Goal: Information Seeking & Learning: Learn about a topic

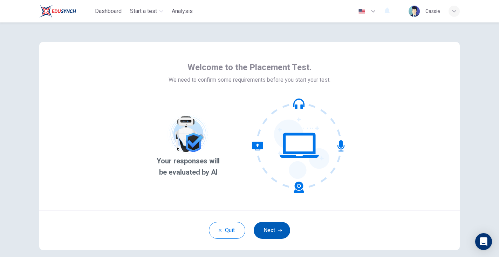
click at [279, 230] on icon "button" at bounding box center [280, 230] width 4 height 4
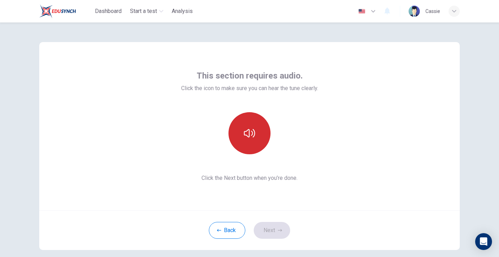
click at [255, 136] on button "button" at bounding box center [249, 133] width 42 height 42
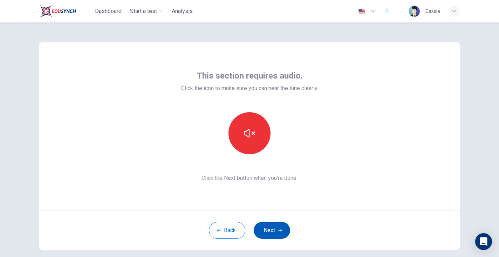
click at [279, 227] on button "Next" at bounding box center [272, 230] width 36 height 17
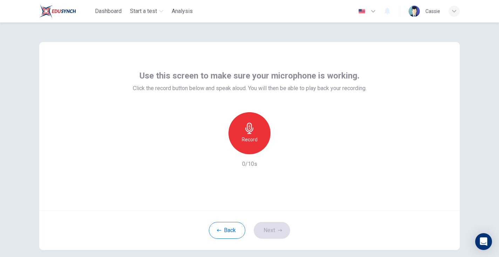
click at [251, 126] on icon "button" at bounding box center [249, 128] width 8 height 11
click at [284, 148] on icon "button" at bounding box center [281, 148] width 7 height 7
click at [280, 147] on icon "button" at bounding box center [281, 148] width 7 height 7
click at [286, 227] on button "Next" at bounding box center [272, 230] width 36 height 17
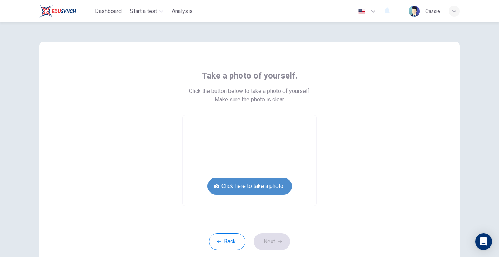
click at [248, 184] on button "Click here to take a photo" at bounding box center [249, 186] width 84 height 17
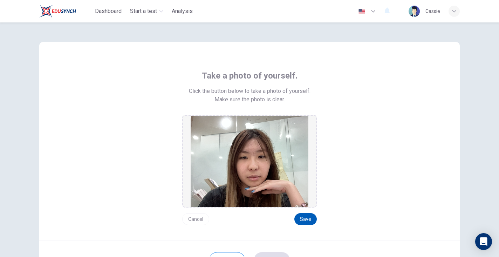
click at [308, 220] on button "Save" at bounding box center [305, 219] width 22 height 12
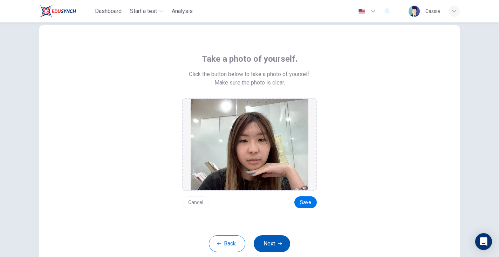
click at [277, 242] on button "Next" at bounding box center [272, 243] width 36 height 17
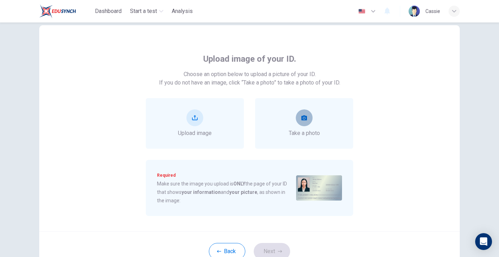
click at [306, 112] on button "take photo" at bounding box center [304, 117] width 17 height 17
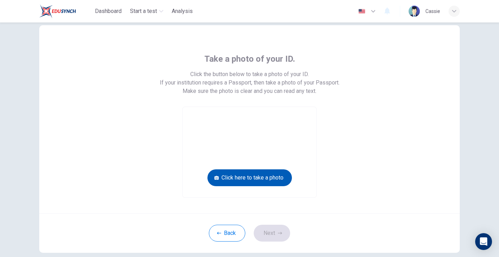
click at [266, 180] on button "Click here to take a photo" at bounding box center [249, 177] width 84 height 17
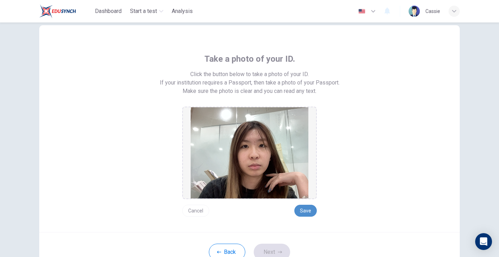
click at [302, 211] on button "Save" at bounding box center [305, 211] width 22 height 12
click at [277, 248] on button "Next" at bounding box center [272, 252] width 36 height 17
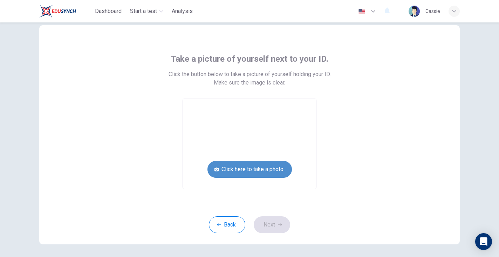
click at [278, 166] on button "Click here to take a photo" at bounding box center [249, 169] width 84 height 17
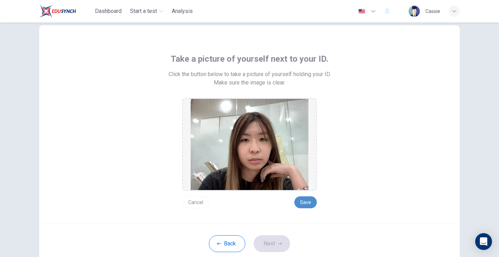
click at [305, 198] on button "Save" at bounding box center [305, 202] width 22 height 12
click at [308, 203] on button "Save" at bounding box center [305, 202] width 22 height 12
click at [302, 198] on button "Save" at bounding box center [305, 202] width 22 height 12
click at [302, 197] on button "Save" at bounding box center [305, 202] width 22 height 12
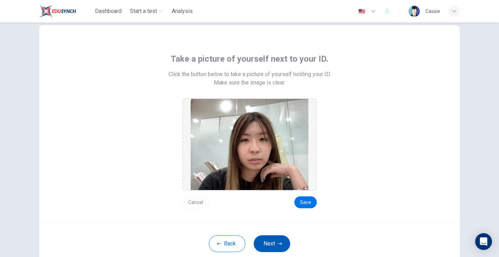
click at [279, 243] on icon "button" at bounding box center [280, 243] width 4 height 4
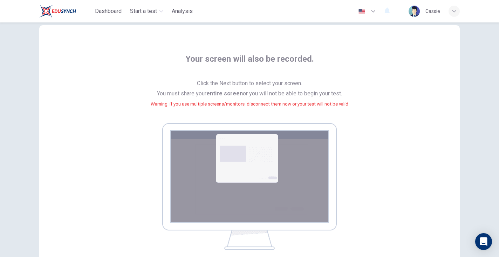
click at [278, 43] on div "Your screen will also be recorded. Click the Next button to select your screen.…" at bounding box center [249, 145] width 421 height 240
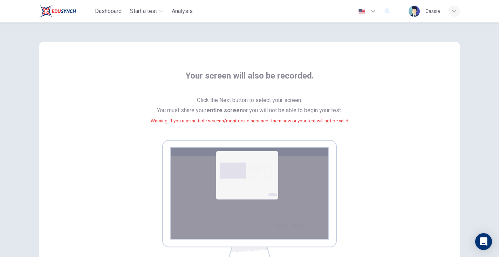
scroll to position [0, 0]
click at [334, 60] on div "Your screen will also be recorded. Click the Next button to select your screen.…" at bounding box center [249, 162] width 421 height 240
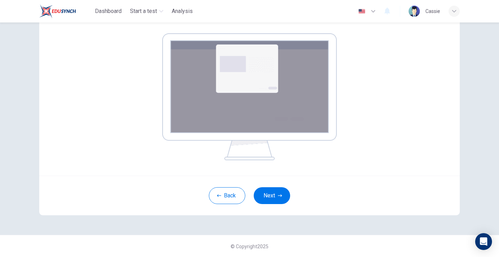
scroll to position [106, 0]
click at [264, 196] on button "Next" at bounding box center [272, 195] width 36 height 17
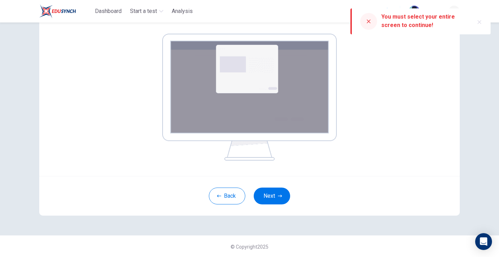
click at [370, 25] on div at bounding box center [368, 21] width 17 height 17
click at [269, 197] on button "Next" at bounding box center [272, 195] width 36 height 17
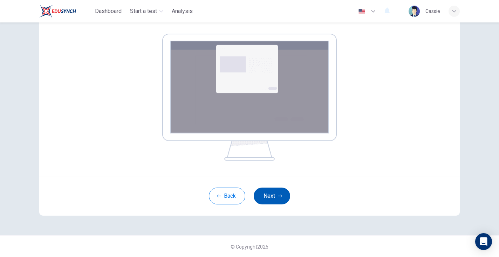
scroll to position [35, 0]
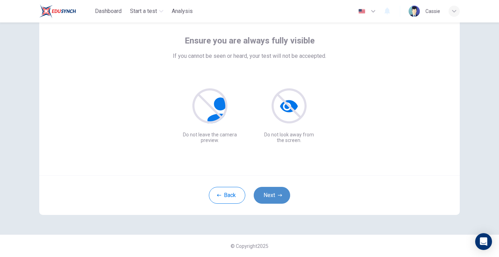
click at [280, 194] on icon "button" at bounding box center [280, 195] width 4 height 4
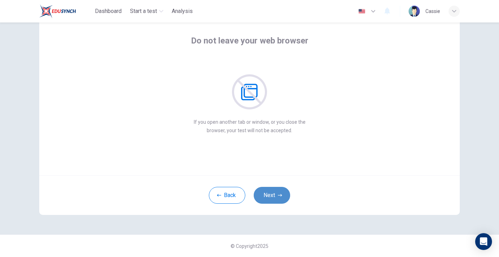
click at [280, 194] on icon "button" at bounding box center [280, 195] width 4 height 4
click at [281, 193] on icon "button" at bounding box center [280, 195] width 4 height 4
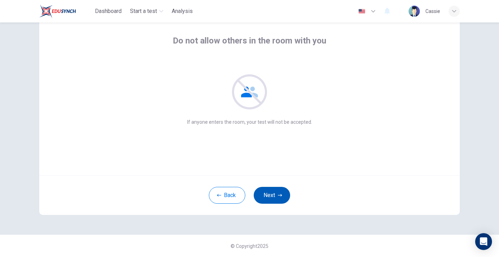
click at [275, 195] on button "Next" at bounding box center [272, 195] width 36 height 17
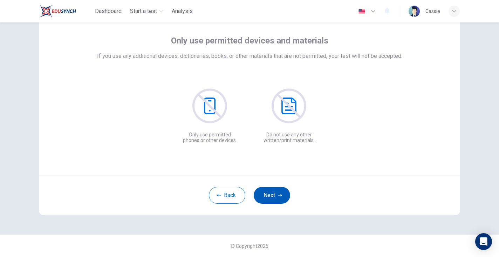
click at [275, 195] on button "Next" at bounding box center [272, 195] width 36 height 17
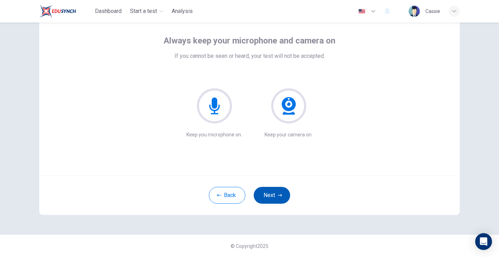
click at [275, 195] on button "Next" at bounding box center [272, 195] width 36 height 17
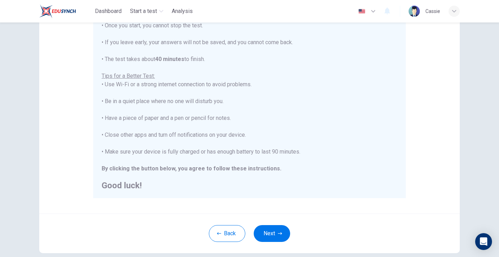
scroll to position [98, 0]
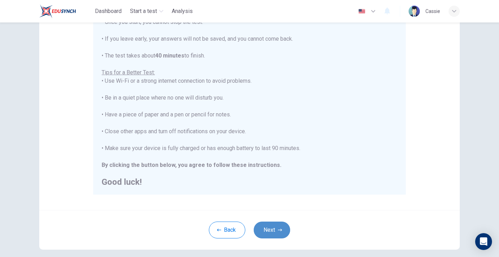
click at [281, 232] on icon "button" at bounding box center [280, 230] width 4 height 4
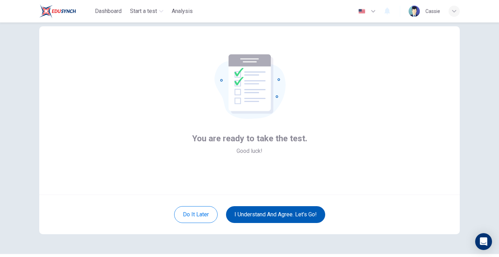
scroll to position [16, 0]
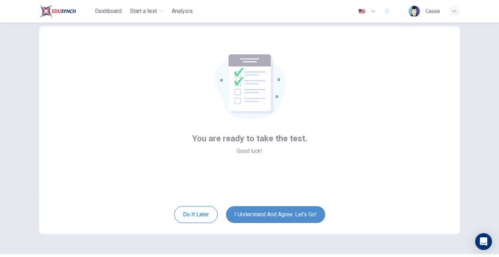
click at [291, 215] on button "I understand and agree. Let’s go!" at bounding box center [275, 214] width 99 height 17
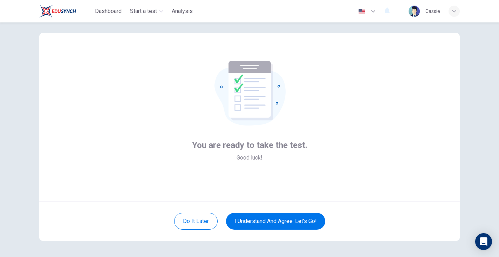
scroll to position [10, 0]
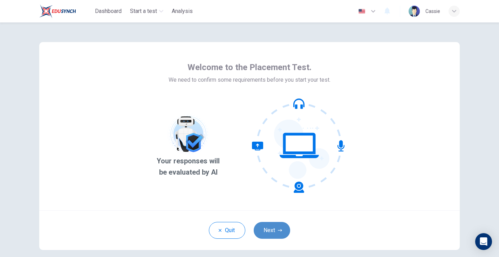
click at [272, 229] on button "Next" at bounding box center [272, 230] width 36 height 17
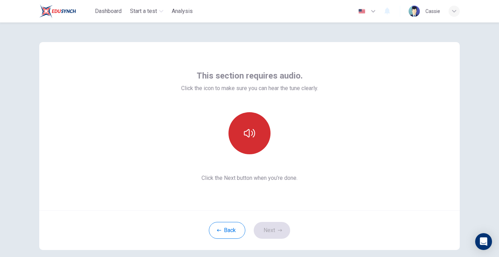
click at [254, 131] on icon "button" at bounding box center [249, 133] width 11 height 8
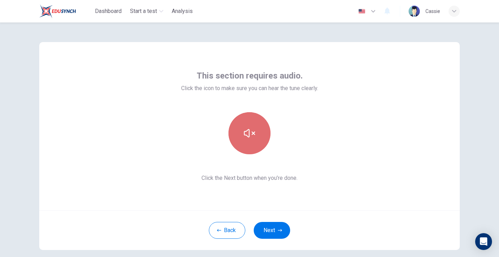
click at [257, 127] on button "button" at bounding box center [249, 133] width 42 height 42
click at [257, 128] on button "button" at bounding box center [249, 133] width 42 height 42
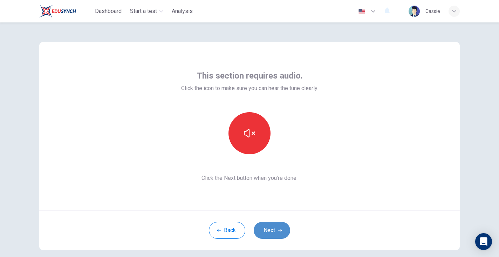
click at [274, 226] on button "Next" at bounding box center [272, 230] width 36 height 17
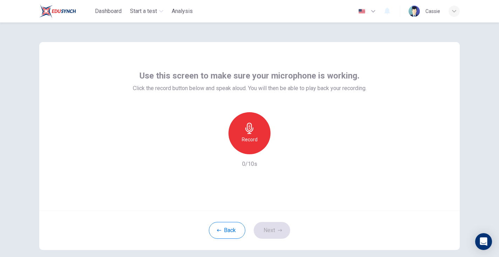
click at [255, 138] on h6 "Record" at bounding box center [250, 139] width 16 height 8
click at [254, 142] on h6 "Stop" at bounding box center [249, 139] width 11 height 8
click at [280, 145] on icon "button" at bounding box center [281, 148] width 7 height 7
click at [261, 144] on div "Record" at bounding box center [249, 133] width 42 height 42
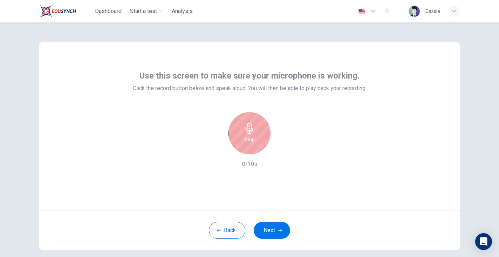
click at [261, 144] on div "Stop" at bounding box center [249, 133] width 42 height 42
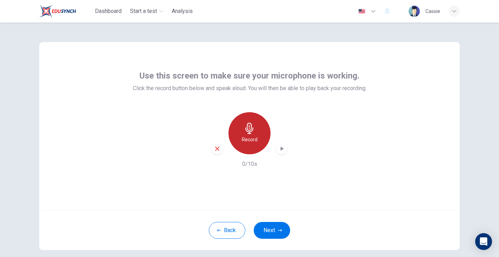
click at [258, 142] on div "Record" at bounding box center [249, 133] width 42 height 42
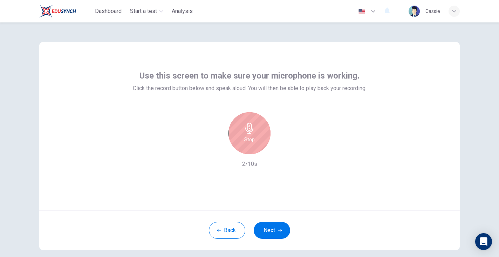
click at [259, 142] on div "Stop" at bounding box center [249, 133] width 42 height 42
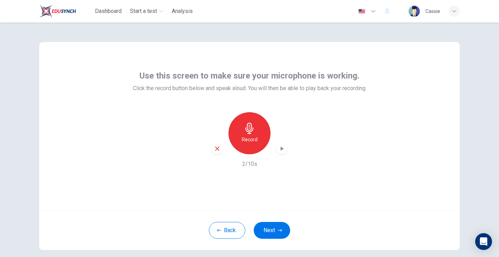
click at [280, 148] on icon "button" at bounding box center [281, 148] width 7 height 7
click at [255, 127] on icon "button" at bounding box center [249, 128] width 11 height 11
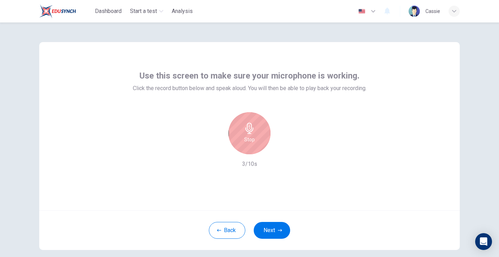
click at [255, 127] on icon "button" at bounding box center [249, 128] width 11 height 11
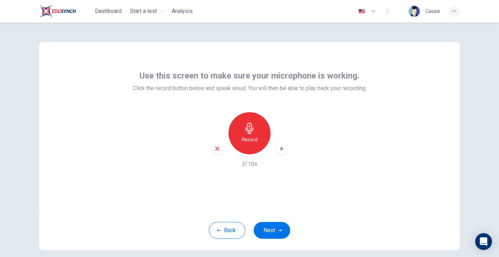
click at [283, 147] on icon "button" at bounding box center [281, 148] width 7 height 7
click at [216, 148] on icon "button" at bounding box center [217, 148] width 6 height 6
click at [251, 129] on icon "button" at bounding box center [249, 128] width 8 height 11
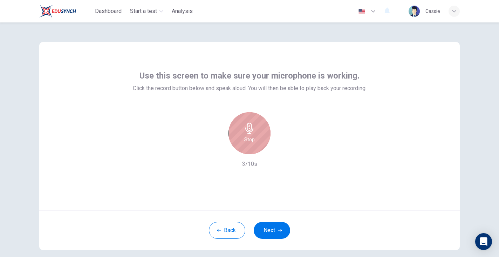
click at [251, 129] on icon "button" at bounding box center [249, 128] width 8 height 11
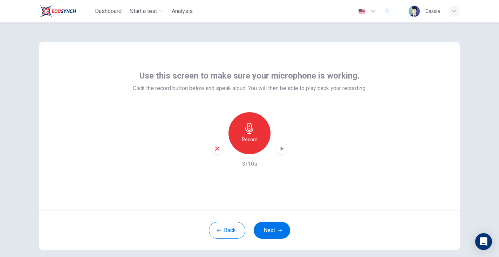
click at [281, 146] on icon "button" at bounding box center [281, 148] width 7 height 7
click at [248, 132] on icon "button" at bounding box center [249, 128] width 11 height 11
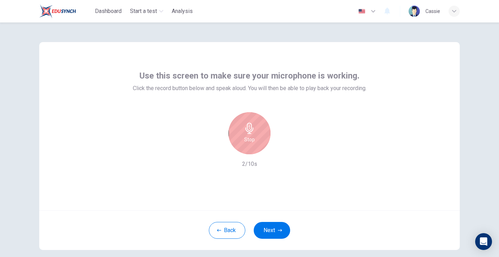
click at [248, 132] on icon "button" at bounding box center [249, 128] width 11 height 11
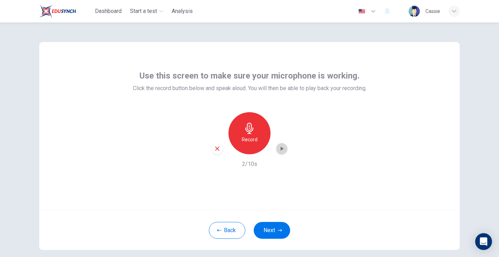
click at [283, 147] on icon "button" at bounding box center [281, 148] width 7 height 7
click at [281, 229] on icon "button" at bounding box center [280, 230] width 4 height 4
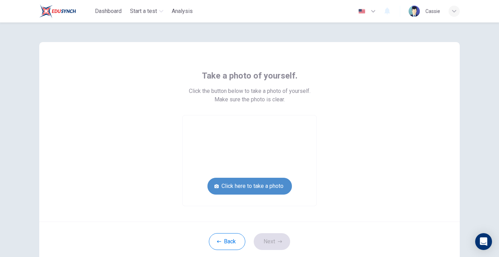
click at [256, 189] on button "Click here to take a photo" at bounding box center [249, 186] width 84 height 17
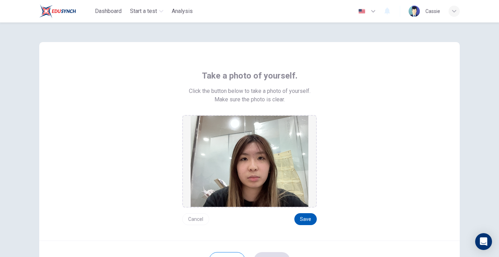
click at [307, 224] on button "Save" at bounding box center [305, 219] width 22 height 12
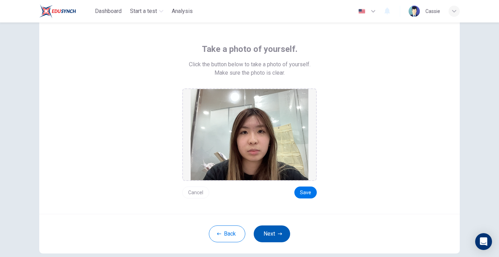
scroll to position [27, 0]
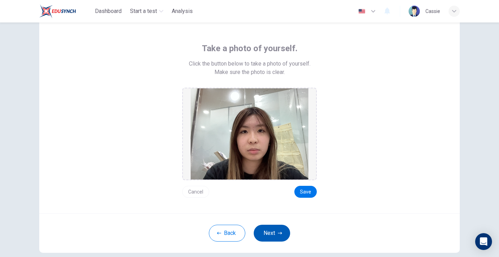
click at [276, 231] on button "Next" at bounding box center [272, 233] width 36 height 17
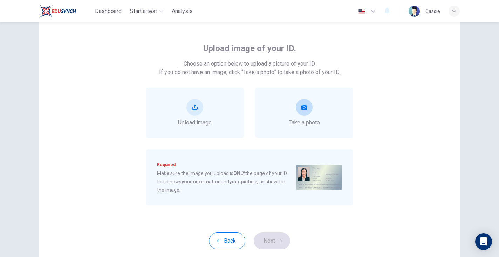
click at [301, 107] on icon "take photo" at bounding box center [304, 107] width 6 height 6
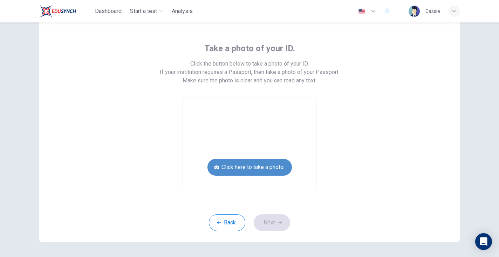
click at [274, 159] on button "Click here to take a photo" at bounding box center [249, 167] width 84 height 17
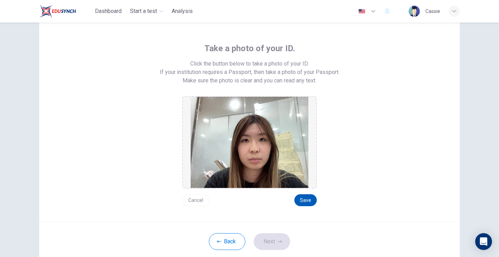
click at [311, 202] on button "Save" at bounding box center [305, 200] width 22 height 12
click at [272, 244] on button "Next" at bounding box center [272, 241] width 36 height 17
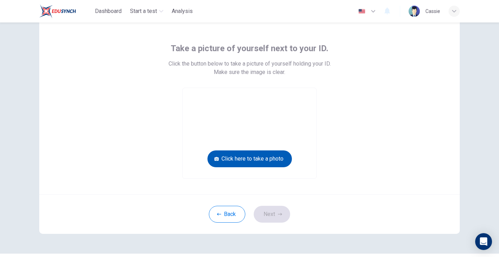
click at [267, 166] on button "Click here to take a photo" at bounding box center [249, 158] width 84 height 17
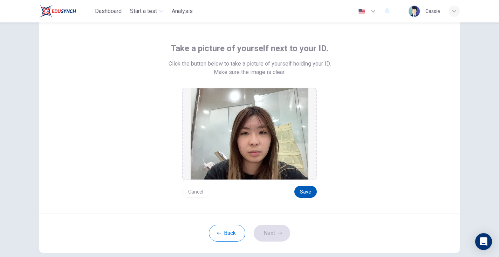
click at [303, 194] on button "Save" at bounding box center [305, 192] width 22 height 12
click at [280, 235] on icon "button" at bounding box center [280, 233] width 4 height 4
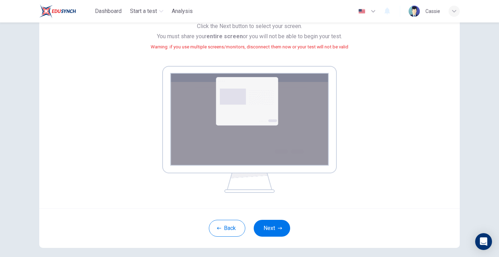
scroll to position [75, 0]
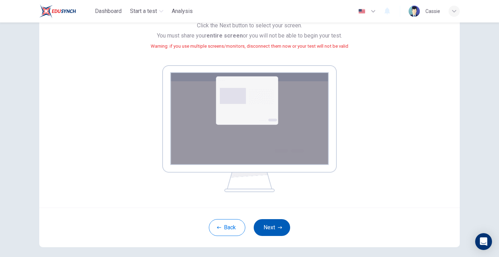
click at [278, 227] on icon "button" at bounding box center [280, 227] width 4 height 4
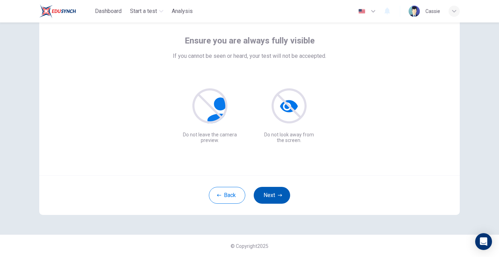
scroll to position [35, 0]
click at [272, 190] on button "Next" at bounding box center [272, 195] width 36 height 17
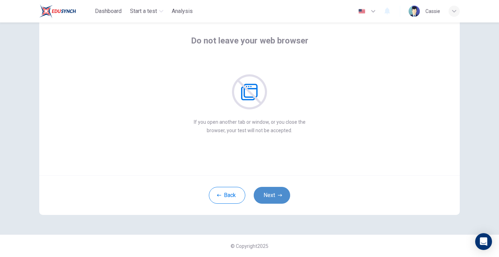
click at [272, 191] on button "Next" at bounding box center [272, 195] width 36 height 17
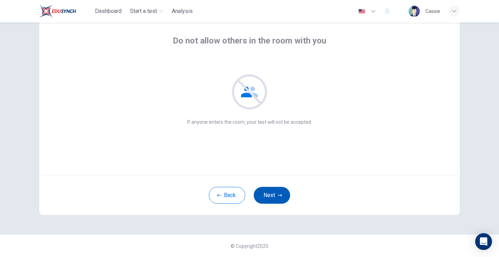
click at [272, 192] on button "Next" at bounding box center [272, 195] width 36 height 17
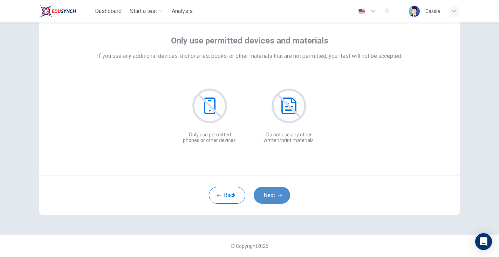
click at [272, 192] on button "Next" at bounding box center [272, 195] width 36 height 17
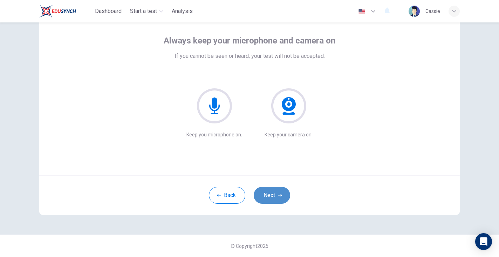
click at [272, 192] on button "Next" at bounding box center [272, 195] width 36 height 17
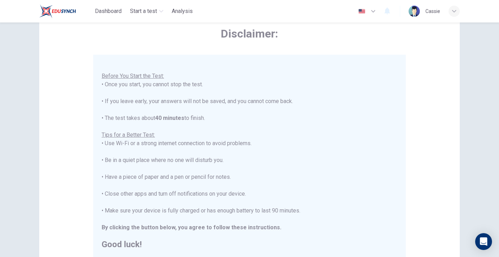
scroll to position [7, 0]
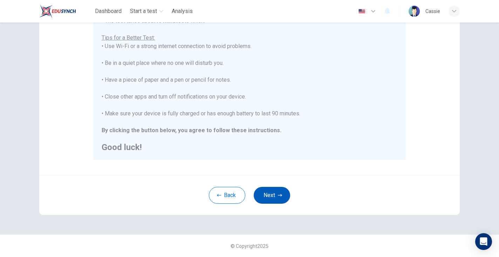
click at [276, 195] on button "Next" at bounding box center [272, 195] width 36 height 17
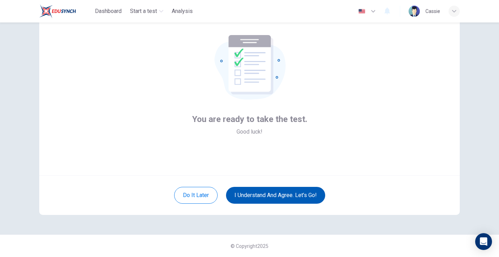
scroll to position [35, 0]
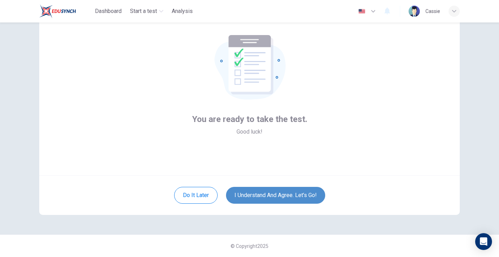
click at [277, 195] on button "I understand and agree. Let’s go!" at bounding box center [275, 195] width 99 height 17
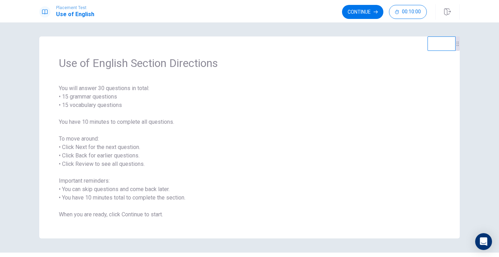
click at [331, 105] on span "You will answer 30 questions in total: • 15 grammar questions • 15 vocabulary q…" at bounding box center [249, 151] width 381 height 135
click at [372, 8] on button "Continue" at bounding box center [362, 12] width 41 height 14
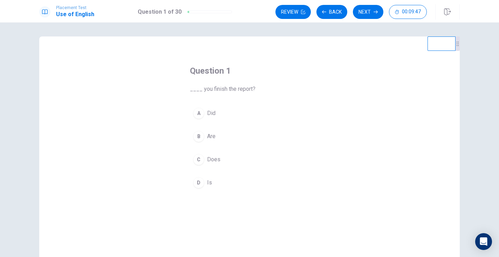
click at [199, 114] on div "A" at bounding box center [198, 113] width 11 height 11
click at [201, 137] on div "B" at bounding box center [198, 136] width 11 height 11
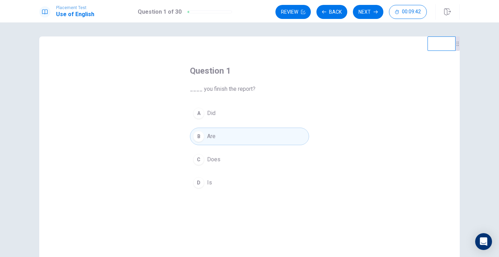
click at [203, 114] on div "A" at bounding box center [198, 113] width 11 height 11
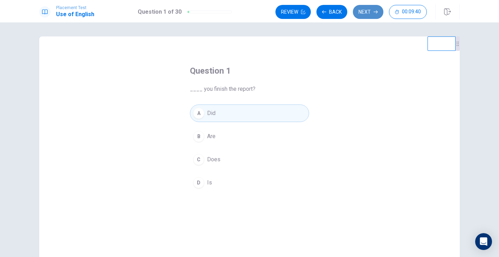
click at [363, 13] on button "Next" at bounding box center [368, 12] width 30 height 14
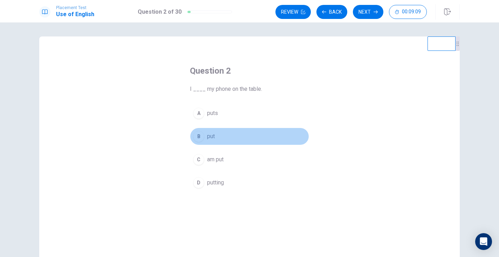
click at [202, 137] on div "B" at bounding box center [198, 136] width 11 height 11
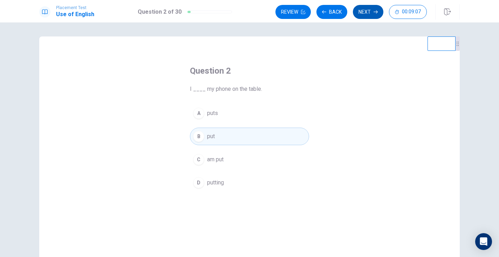
click at [363, 12] on button "Next" at bounding box center [368, 12] width 30 height 14
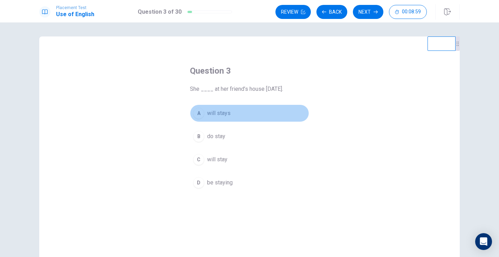
click at [200, 114] on div "A" at bounding box center [198, 113] width 11 height 11
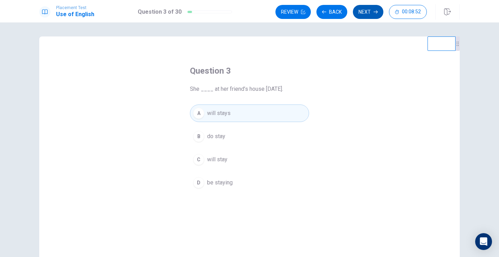
click at [368, 13] on button "Next" at bounding box center [368, 12] width 30 height 14
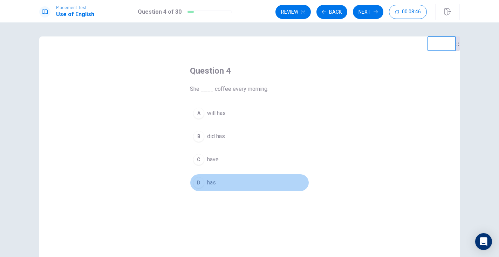
click at [194, 181] on div "D" at bounding box center [198, 182] width 11 height 11
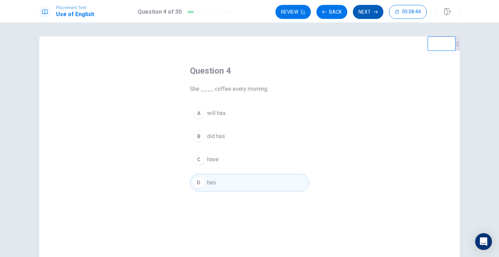
click at [361, 13] on button "Next" at bounding box center [368, 12] width 30 height 14
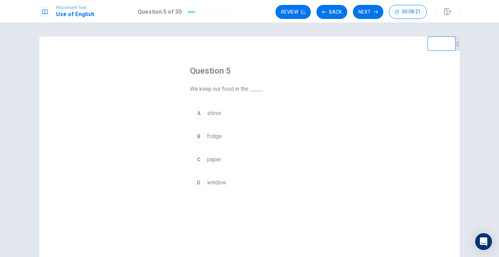
click at [199, 113] on div "A" at bounding box center [198, 113] width 11 height 11
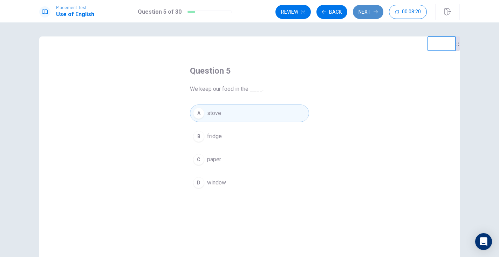
click at [363, 8] on button "Next" at bounding box center [368, 12] width 30 height 14
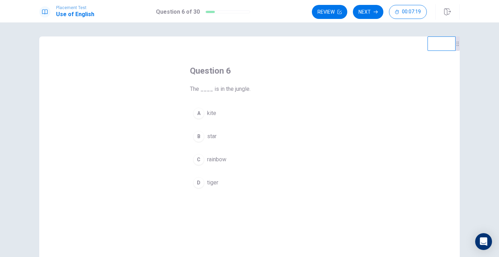
click at [198, 158] on div "C" at bounding box center [198, 159] width 11 height 11
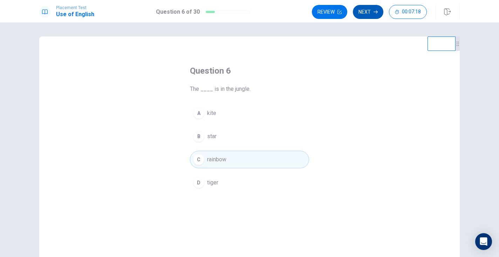
click at [362, 10] on button "Next" at bounding box center [368, 12] width 30 height 14
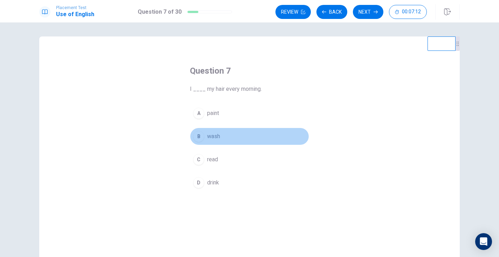
click at [200, 136] on div "B" at bounding box center [198, 136] width 11 height 11
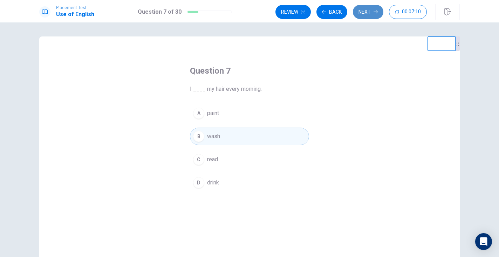
click at [368, 10] on button "Next" at bounding box center [368, 12] width 30 height 14
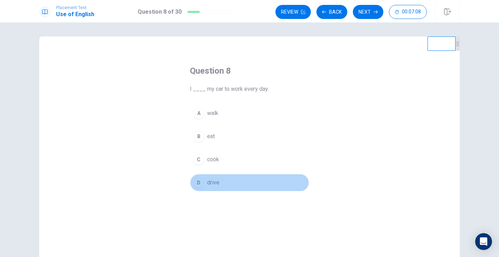
click at [195, 186] on div "D" at bounding box center [198, 182] width 11 height 11
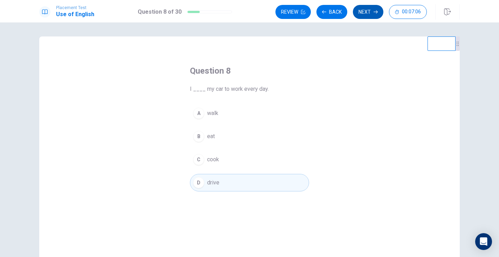
click at [360, 8] on button "Next" at bounding box center [368, 12] width 30 height 14
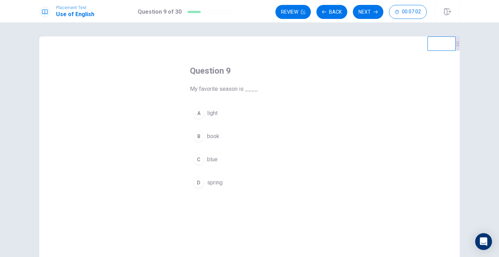
click at [196, 182] on div "D" at bounding box center [198, 182] width 11 height 11
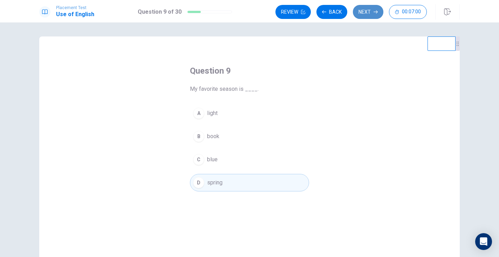
click at [368, 9] on button "Next" at bounding box center [368, 12] width 30 height 14
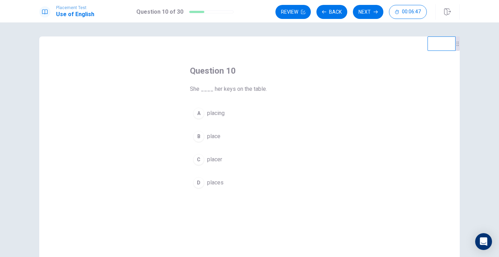
click at [199, 183] on div "D" at bounding box center [198, 182] width 11 height 11
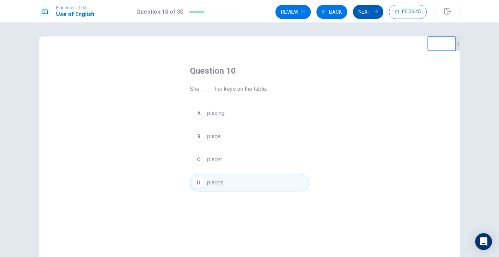
click at [370, 14] on button "Next" at bounding box center [368, 12] width 30 height 14
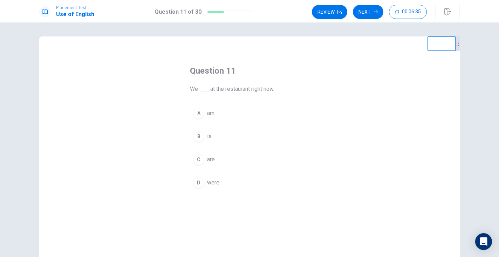
click at [199, 158] on div "C" at bounding box center [198, 159] width 11 height 11
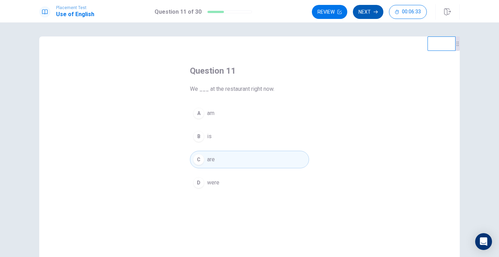
click at [374, 11] on icon "button" at bounding box center [376, 12] width 4 height 4
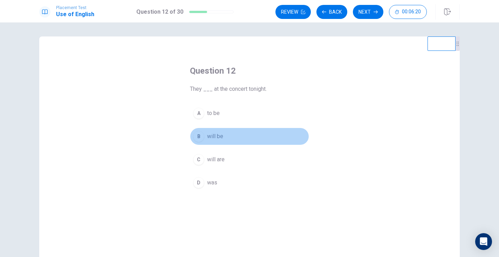
click at [200, 138] on div "B" at bounding box center [198, 136] width 11 height 11
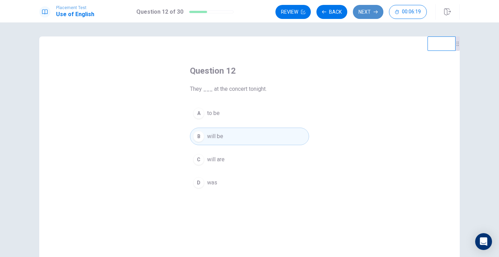
click at [371, 11] on button "Next" at bounding box center [368, 12] width 30 height 14
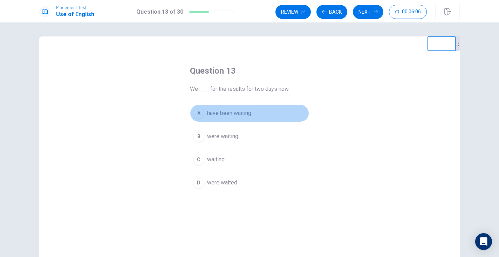
click at [201, 113] on div "A" at bounding box center [198, 113] width 11 height 11
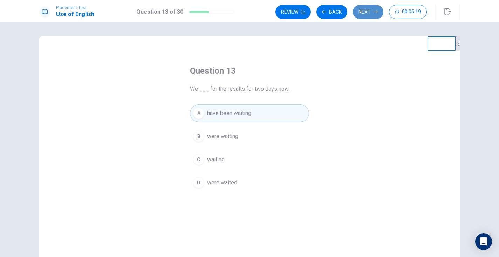
click at [370, 11] on button "Next" at bounding box center [368, 12] width 30 height 14
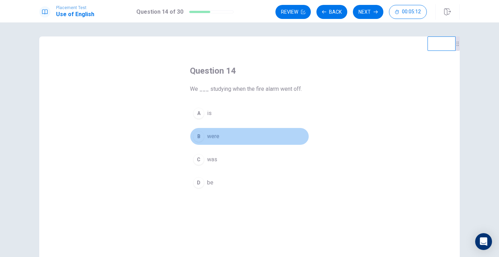
click at [222, 135] on button "B were" at bounding box center [249, 137] width 119 height 18
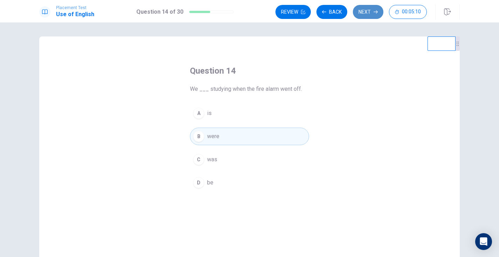
click at [366, 12] on button "Next" at bounding box center [368, 12] width 30 height 14
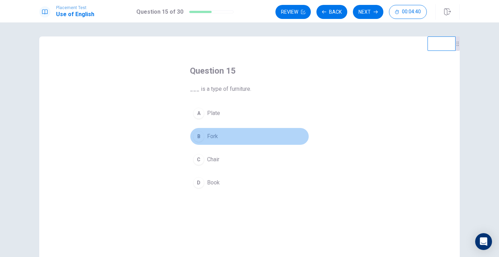
click at [200, 138] on div "B" at bounding box center [198, 136] width 11 height 11
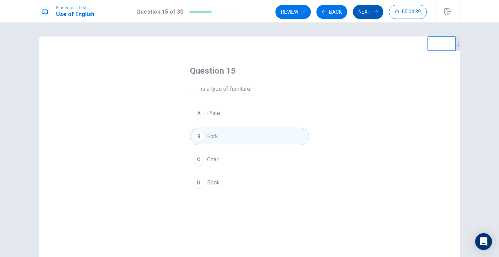
click at [368, 11] on button "Next" at bounding box center [368, 12] width 30 height 14
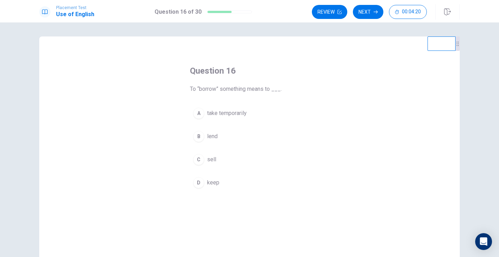
click at [197, 136] on div "B" at bounding box center [198, 136] width 11 height 11
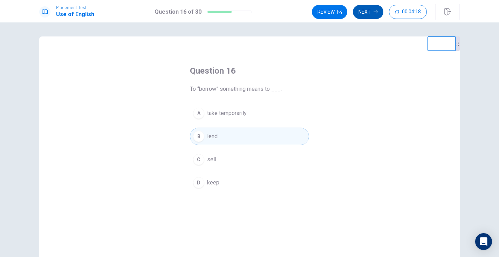
click at [374, 8] on button "Next" at bounding box center [368, 12] width 30 height 14
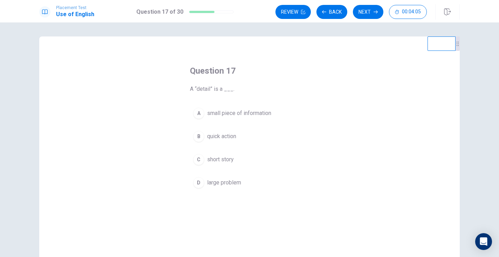
click at [203, 136] on div "B" at bounding box center [198, 136] width 11 height 11
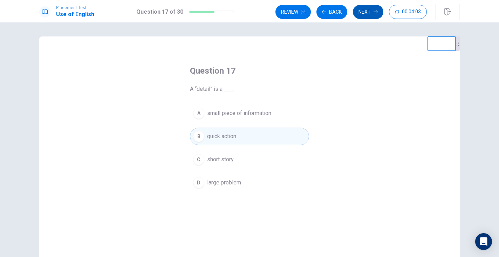
click at [368, 11] on button "Next" at bounding box center [368, 12] width 30 height 14
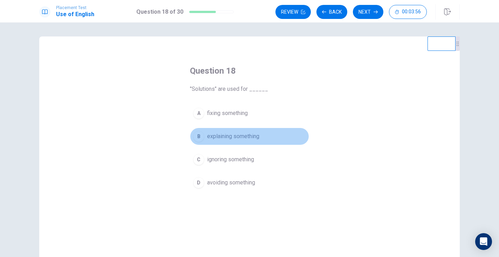
click at [241, 134] on span "explaining something" at bounding box center [233, 136] width 52 height 8
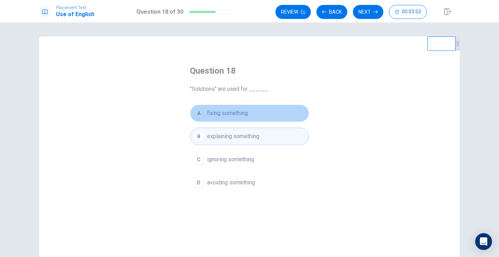
click at [243, 115] on span "fixing something" at bounding box center [227, 113] width 41 height 8
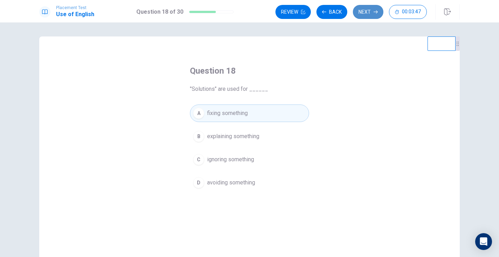
click at [362, 9] on button "Next" at bounding box center [368, 12] width 30 height 14
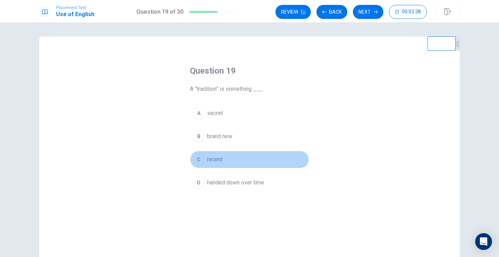
click at [219, 160] on span "recent" at bounding box center [214, 159] width 15 height 8
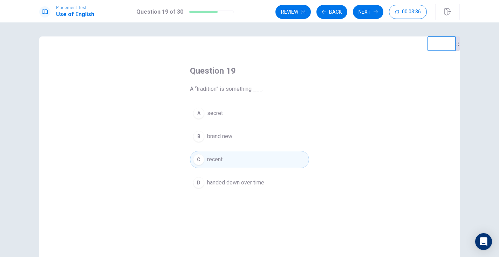
click at [228, 116] on button "A secret" at bounding box center [249, 113] width 119 height 18
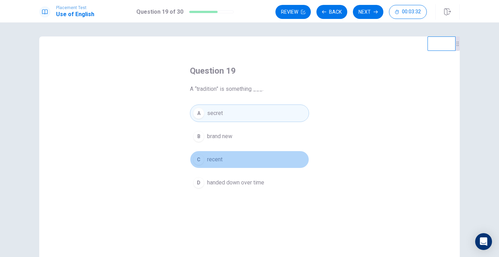
click at [219, 159] on span "recent" at bounding box center [214, 159] width 15 height 8
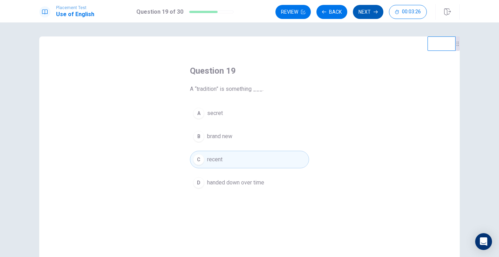
click at [375, 11] on icon "button" at bounding box center [376, 12] width 4 height 4
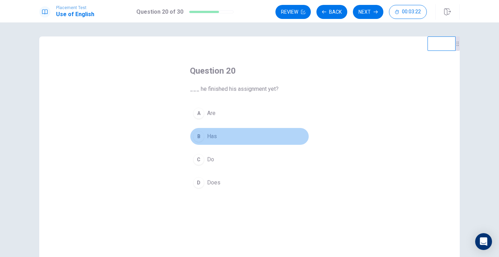
click at [229, 138] on button "B Has" at bounding box center [249, 137] width 119 height 18
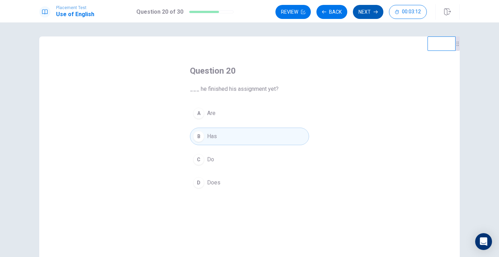
click at [371, 11] on button "Next" at bounding box center [368, 12] width 30 height 14
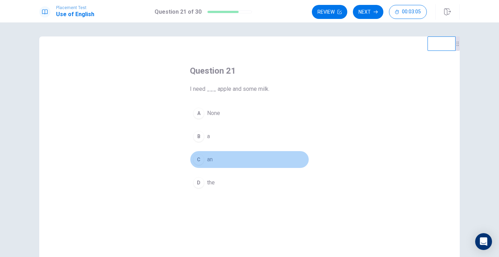
click at [196, 157] on div "C" at bounding box center [198, 159] width 11 height 11
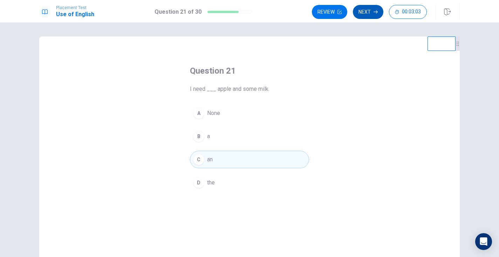
click at [369, 11] on button "Next" at bounding box center [368, 12] width 30 height 14
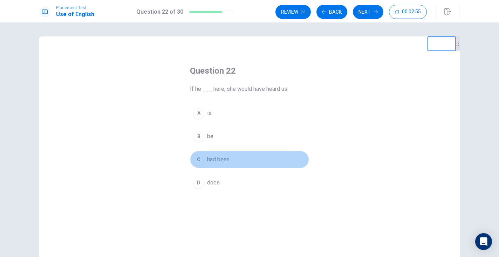
click at [199, 165] on button "C had been" at bounding box center [249, 160] width 119 height 18
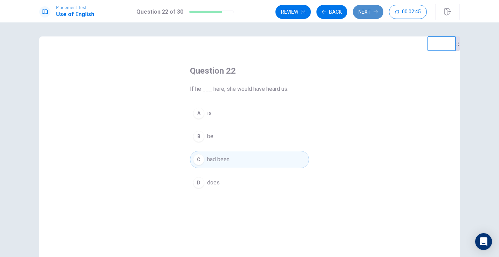
click at [365, 11] on button "Next" at bounding box center [368, 12] width 30 height 14
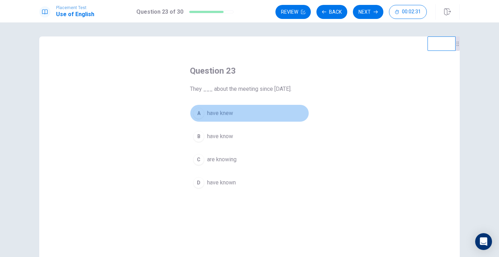
click at [204, 110] on button "A have knew" at bounding box center [249, 113] width 119 height 18
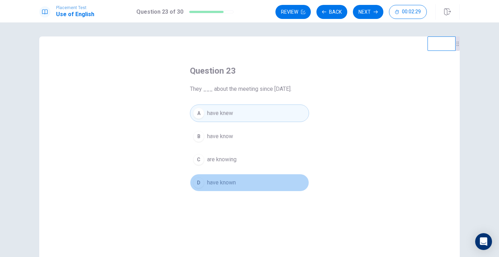
click at [205, 181] on button "D have known" at bounding box center [249, 183] width 119 height 18
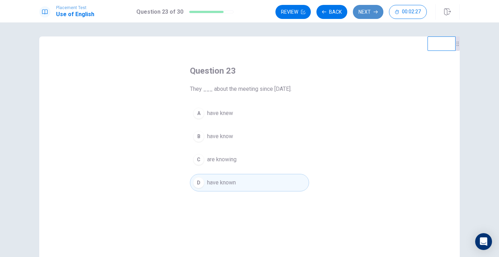
click at [373, 10] on button "Next" at bounding box center [368, 12] width 30 height 14
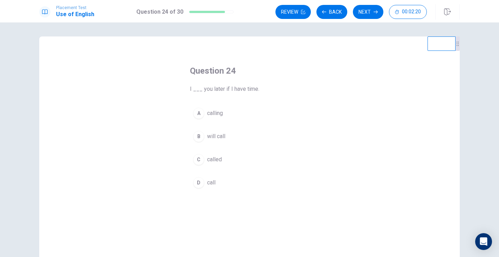
click at [200, 137] on div "B" at bounding box center [198, 136] width 11 height 11
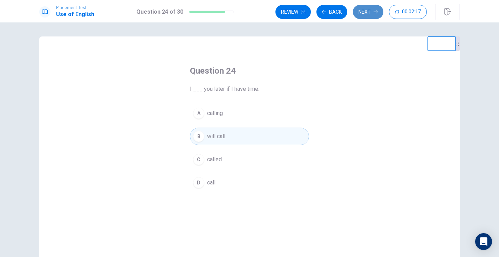
click at [368, 15] on button "Next" at bounding box center [368, 12] width 30 height 14
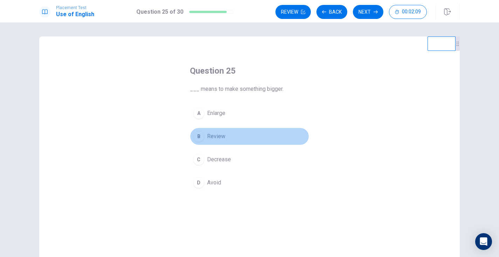
click at [217, 135] on span "Review" at bounding box center [216, 136] width 18 height 8
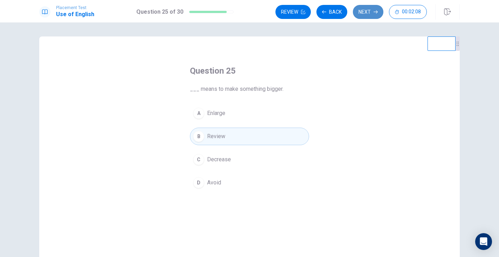
click at [366, 12] on button "Next" at bounding box center [368, 12] width 30 height 14
click at [280, 135] on button "B Review" at bounding box center [249, 137] width 119 height 18
click at [370, 9] on button "Next" at bounding box center [368, 12] width 30 height 14
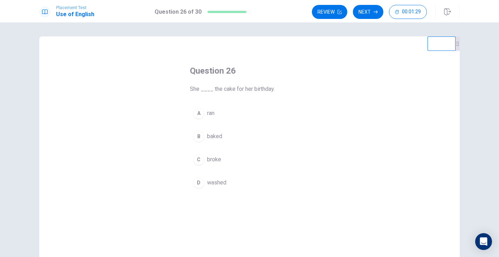
click at [221, 161] on span "broke" at bounding box center [214, 159] width 14 height 8
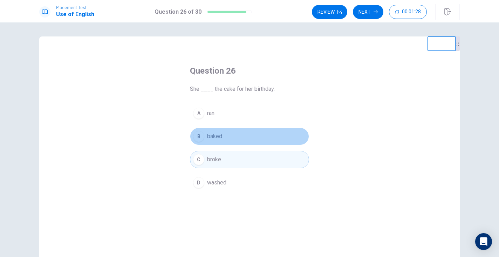
click at [222, 141] on button "B baked" at bounding box center [249, 137] width 119 height 18
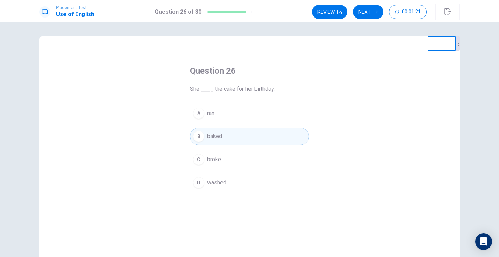
click at [234, 121] on button "A ran" at bounding box center [249, 113] width 119 height 18
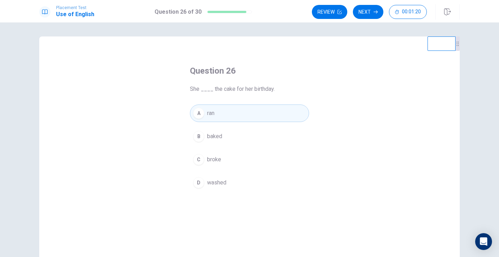
click at [235, 139] on button "B baked" at bounding box center [249, 137] width 119 height 18
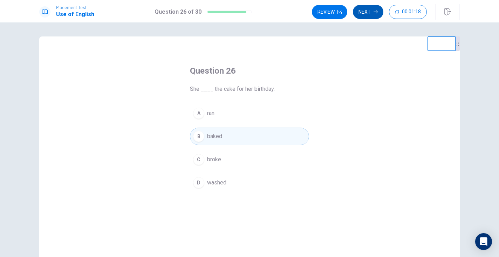
click at [374, 11] on icon "button" at bounding box center [376, 12] width 4 height 4
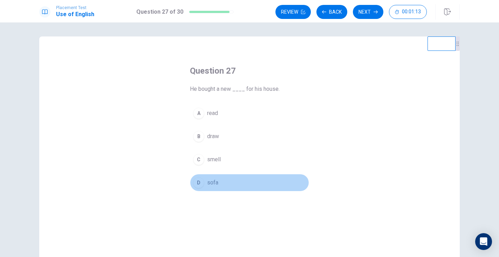
click at [212, 179] on span "sofa" at bounding box center [212, 182] width 11 height 8
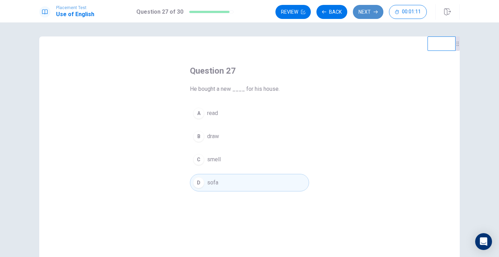
click at [371, 11] on button "Next" at bounding box center [368, 12] width 30 height 14
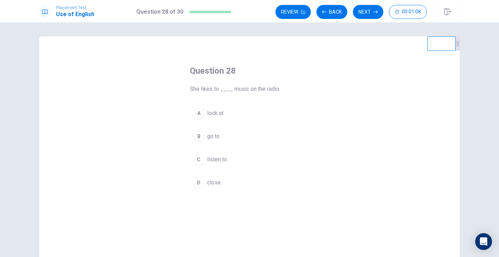
click at [232, 157] on button "C listen to" at bounding box center [249, 160] width 119 height 18
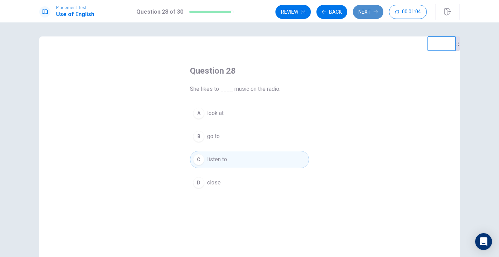
click at [366, 13] on button "Next" at bounding box center [368, 12] width 30 height 14
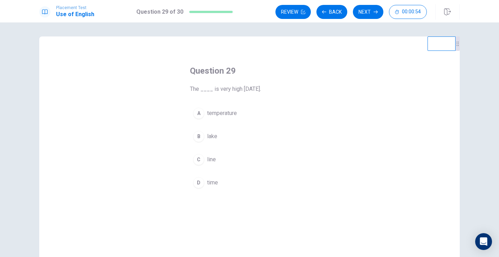
click at [211, 159] on span "line" at bounding box center [211, 159] width 9 height 8
click at [232, 134] on button "B lake" at bounding box center [249, 137] width 119 height 18
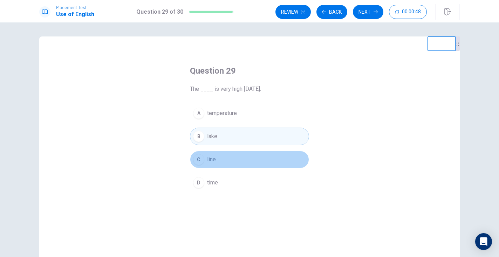
click at [223, 158] on button "C line" at bounding box center [249, 160] width 119 height 18
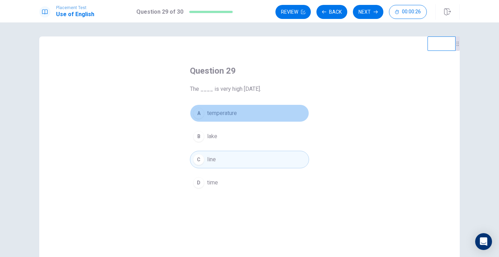
click at [274, 117] on button "A temperature" at bounding box center [249, 113] width 119 height 18
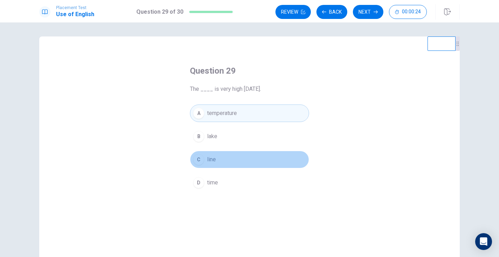
click at [274, 153] on button "C line" at bounding box center [249, 160] width 119 height 18
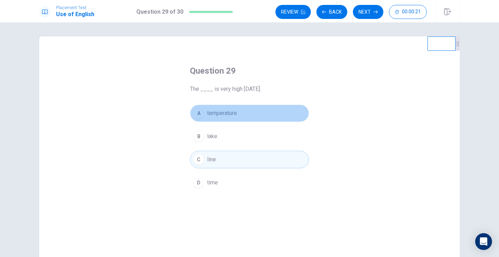
click at [271, 111] on button "A temperature" at bounding box center [249, 113] width 119 height 18
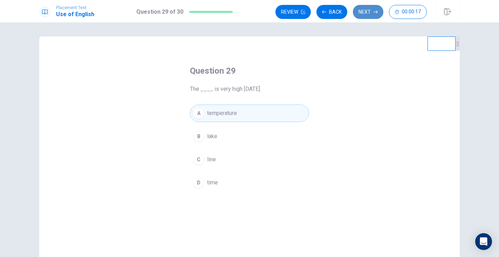
click at [376, 8] on button "Next" at bounding box center [368, 12] width 30 height 14
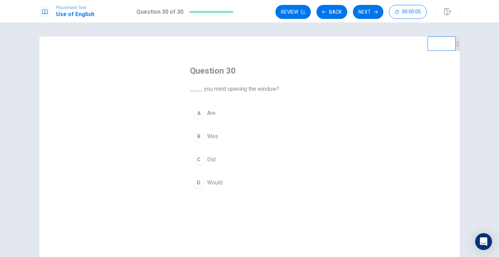
click at [233, 180] on button "D Would" at bounding box center [249, 183] width 119 height 18
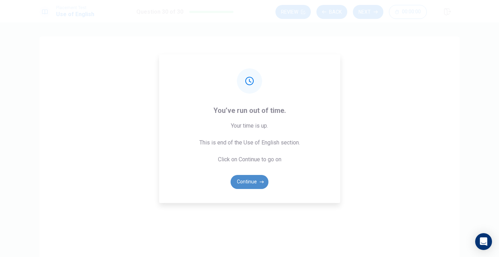
click at [264, 179] on button "Continue" at bounding box center [250, 182] width 38 height 14
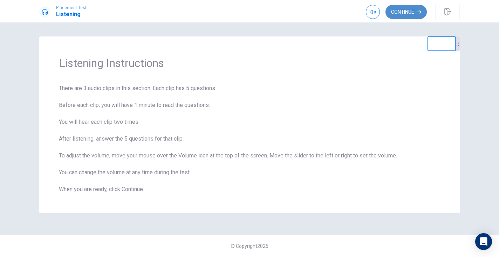
click at [399, 13] on button "Continue" at bounding box center [405, 12] width 41 height 14
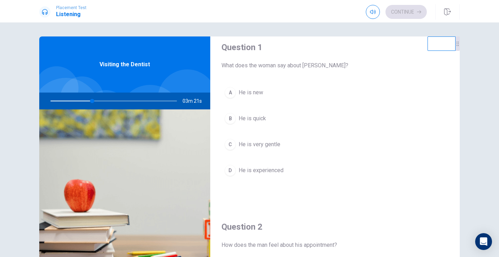
scroll to position [12, 0]
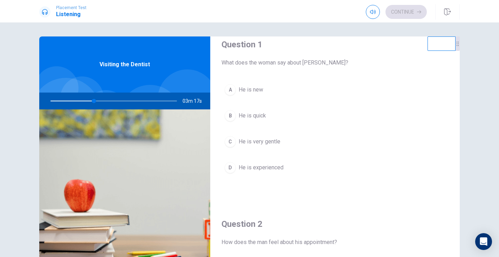
click at [231, 140] on div "C" at bounding box center [230, 141] width 11 height 11
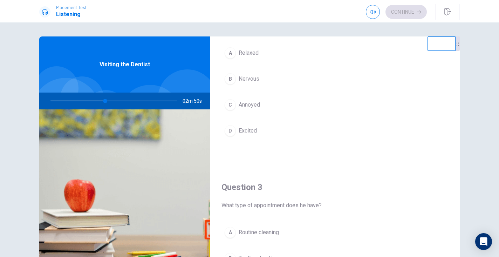
scroll to position [227, 0]
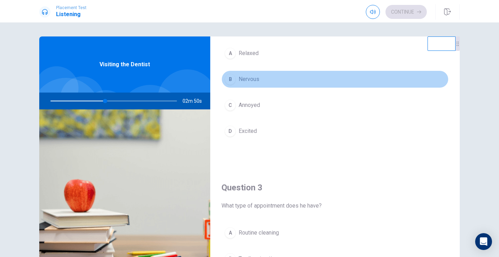
click at [260, 79] on button "B Nervous" at bounding box center [334, 79] width 227 height 18
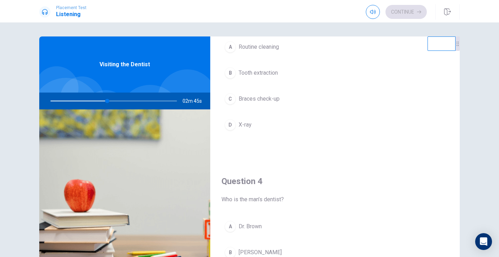
scroll to position [416, 0]
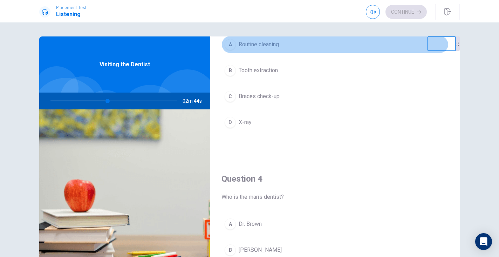
click at [277, 46] on span "Routine cleaning" at bounding box center [259, 44] width 40 height 8
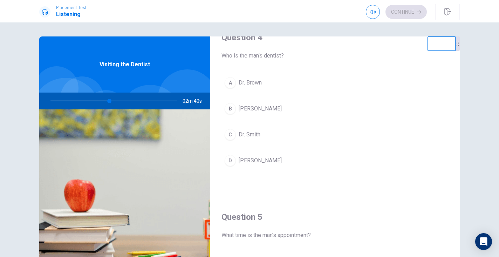
scroll to position [556, 0]
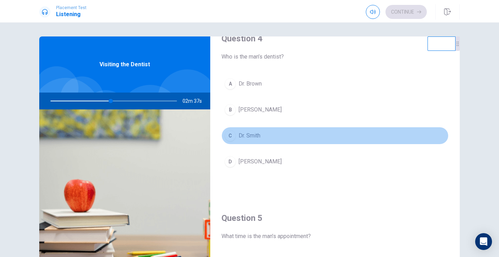
click at [259, 137] on span "Dr. Smith" at bounding box center [250, 135] width 22 height 8
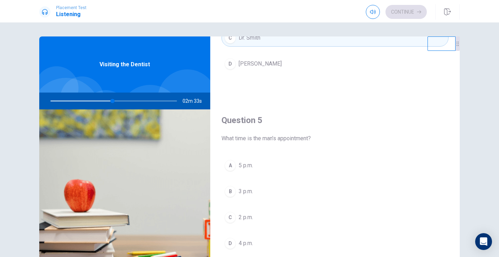
scroll to position [654, 0]
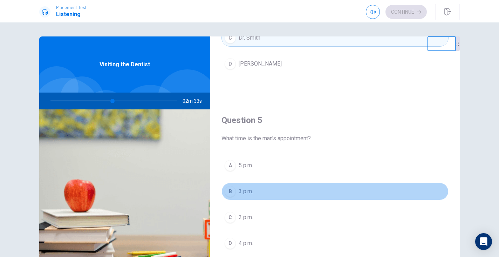
click at [249, 191] on span "3 p.m." at bounding box center [246, 191] width 14 height 8
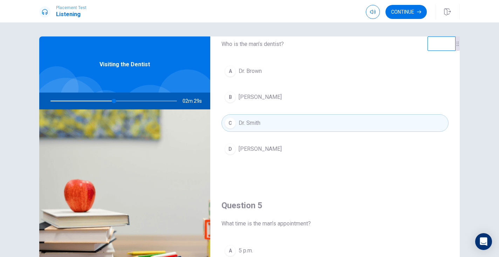
scroll to position [569, 0]
click at [412, 10] on button "Continue" at bounding box center [405, 12] width 41 height 14
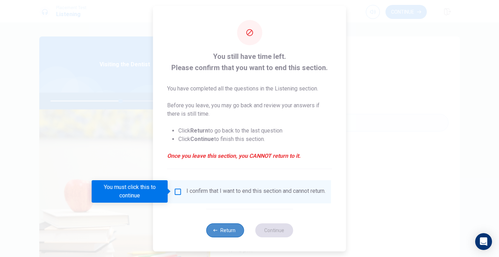
click at [219, 233] on button "Return" at bounding box center [225, 230] width 38 height 14
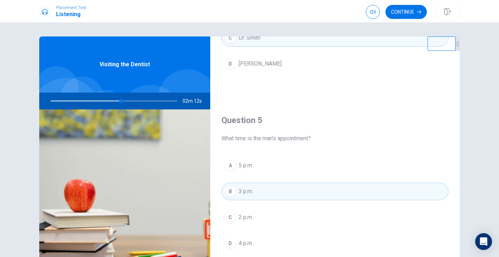
scroll to position [654, 0]
click at [411, 16] on button "Continue" at bounding box center [405, 12] width 41 height 14
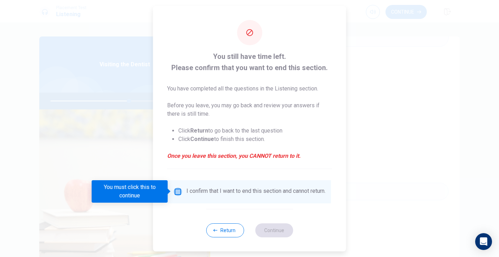
click at [176, 188] on input "You must click this to continue" at bounding box center [178, 191] width 8 height 8
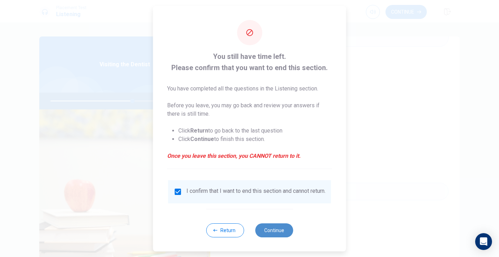
click at [279, 235] on button "Continue" at bounding box center [274, 230] width 38 height 14
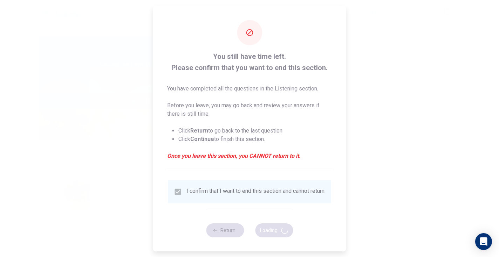
type input "66"
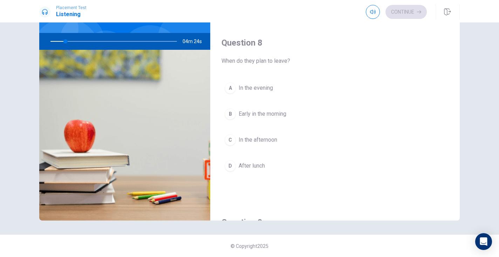
scroll to position [298, 0]
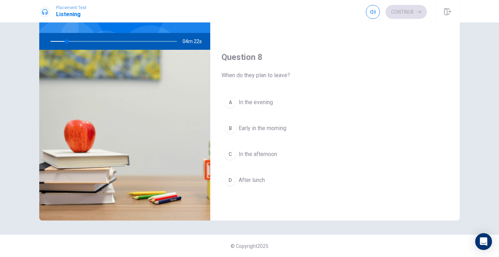
drag, startPoint x: 456, startPoint y: 75, endPoint x: 455, endPoint y: 68, distance: 7.1
click at [455, 68] on div "Question 8 When do they plan to leave? A In the evening B Early in the morning …" at bounding box center [335, 126] width 250 height 179
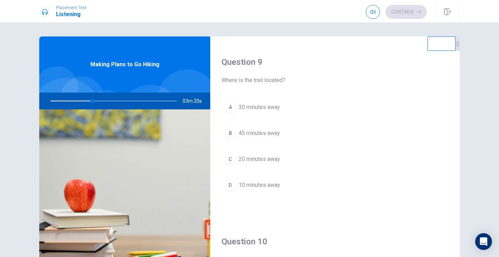
scroll to position [534, 0]
click at [230, 110] on div "A" at bounding box center [230, 105] width 11 height 11
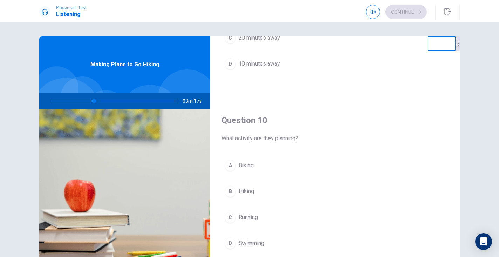
scroll to position [654, 0]
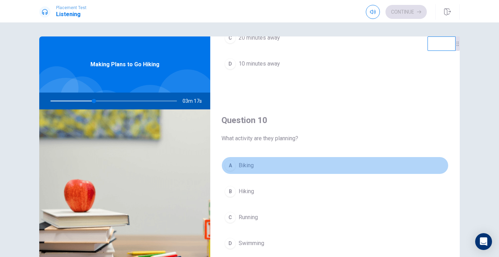
click at [244, 165] on span "Biking" at bounding box center [246, 165] width 15 height 8
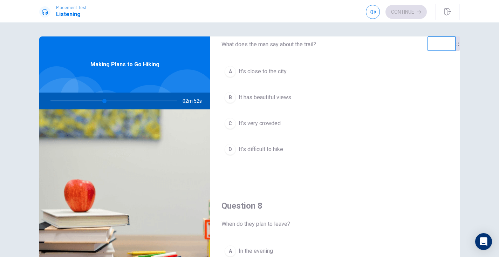
scroll to position [210, 0]
click at [287, 98] on span "It has beautiful views" at bounding box center [265, 97] width 53 height 8
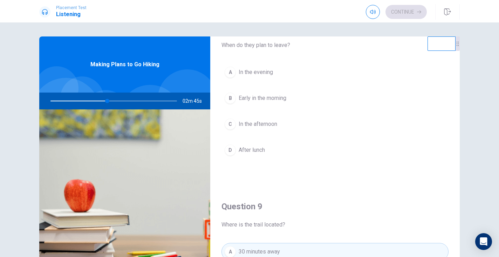
scroll to position [387, 0]
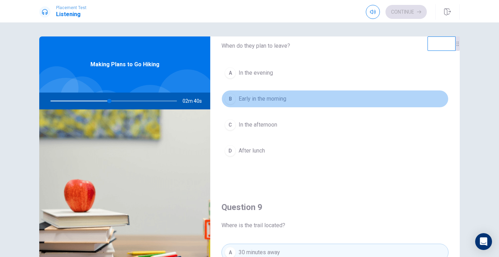
click at [286, 99] on span "Early in the morning" at bounding box center [263, 99] width 48 height 8
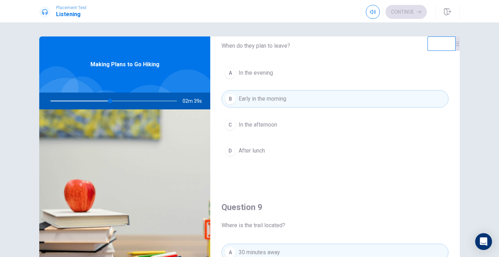
click at [279, 124] on button "C In the afternoon" at bounding box center [334, 125] width 227 height 18
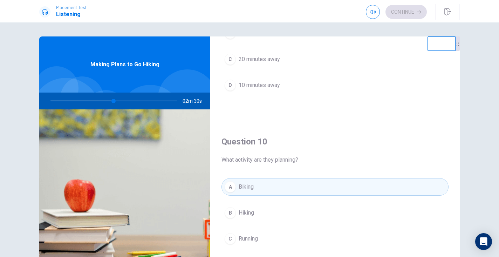
scroll to position [633, 0]
click at [247, 209] on span "Hiking" at bounding box center [246, 211] width 15 height 8
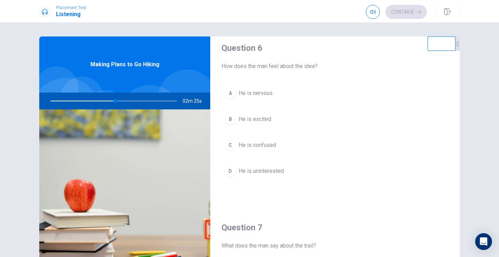
scroll to position [4, 0]
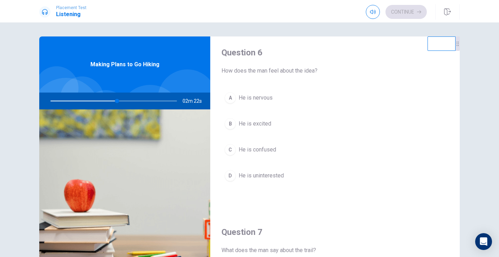
click at [272, 96] on span "He is nervous" at bounding box center [256, 98] width 34 height 8
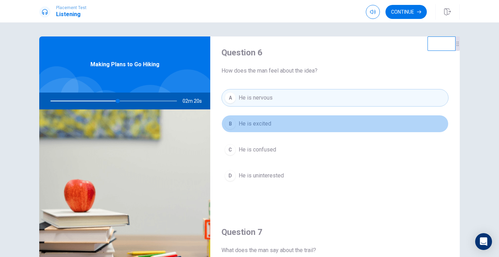
click at [272, 125] on button "B He is excited" at bounding box center [334, 124] width 227 height 18
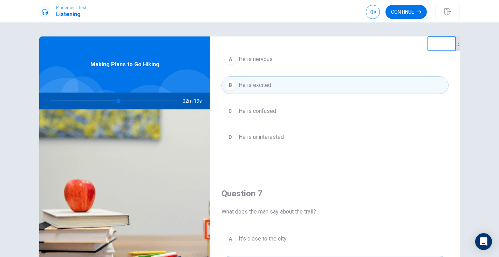
scroll to position [45, 0]
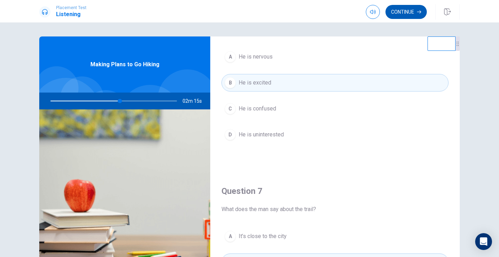
click at [402, 7] on button "Continue" at bounding box center [405, 12] width 41 height 14
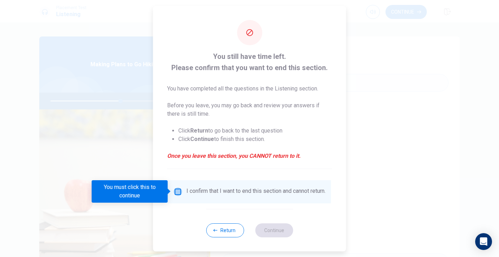
click at [176, 193] on input "You must click this to continue" at bounding box center [178, 191] width 8 height 8
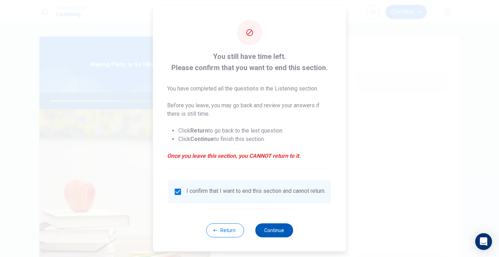
click at [272, 233] on button "Continue" at bounding box center [274, 230] width 38 height 14
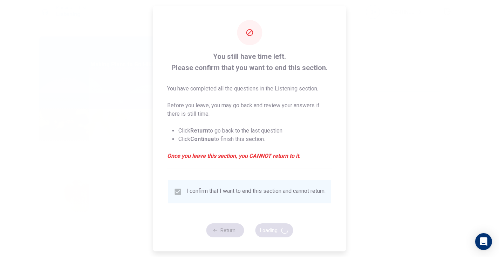
type input "56"
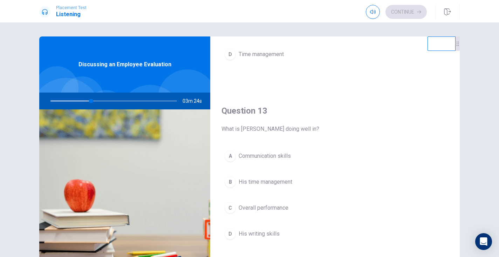
scroll to position [305, 0]
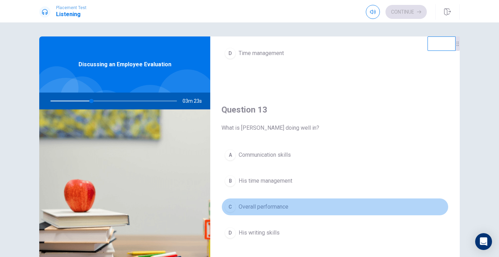
click at [229, 209] on div "C" at bounding box center [230, 206] width 11 height 11
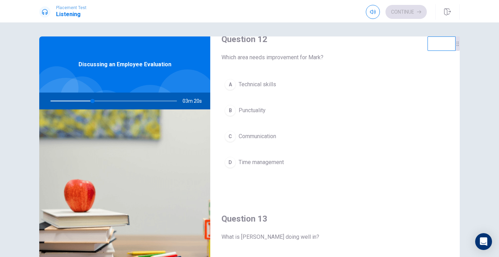
scroll to position [194, 0]
click at [234, 163] on div "D" at bounding box center [230, 163] width 11 height 11
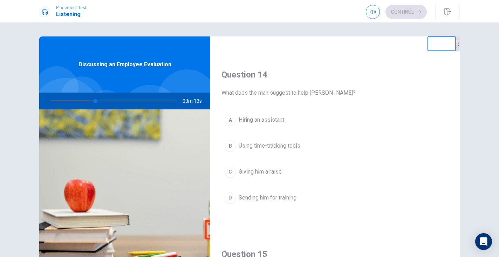
scroll to position [526, 0]
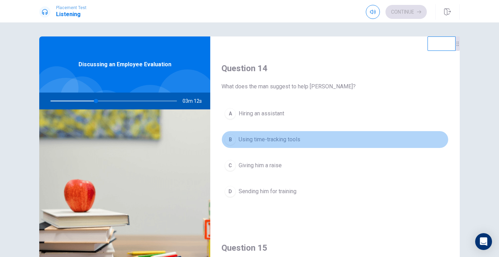
click at [234, 140] on div "B" at bounding box center [230, 139] width 11 height 11
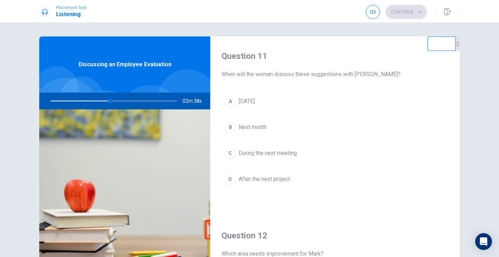
scroll to position [0, 0]
click at [291, 152] on span "During the next meeting" at bounding box center [268, 153] width 58 height 8
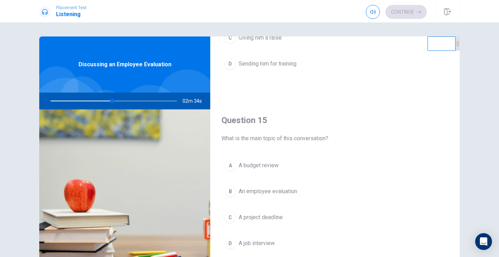
scroll to position [654, 0]
click at [282, 166] on button "A A budget review" at bounding box center [334, 166] width 227 height 18
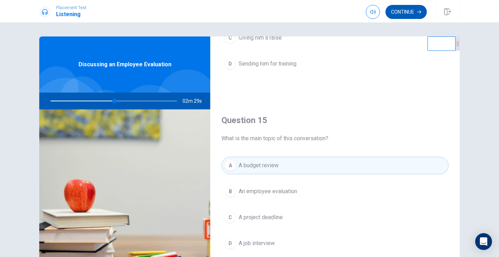
click at [411, 8] on button "Continue" at bounding box center [405, 12] width 41 height 14
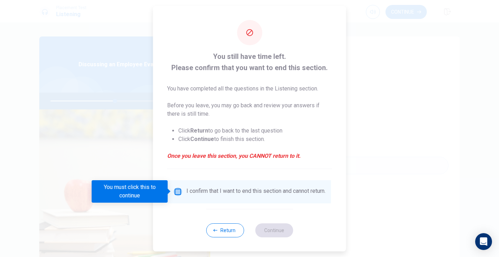
click at [175, 191] on input "You must click this to continue" at bounding box center [178, 191] width 8 height 8
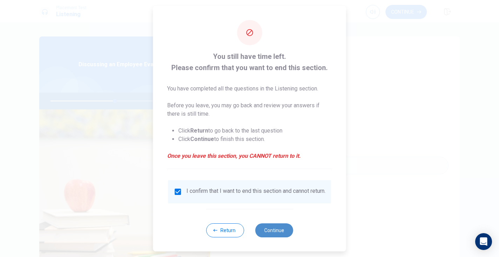
click at [274, 234] on button "Continue" at bounding box center [274, 230] width 38 height 14
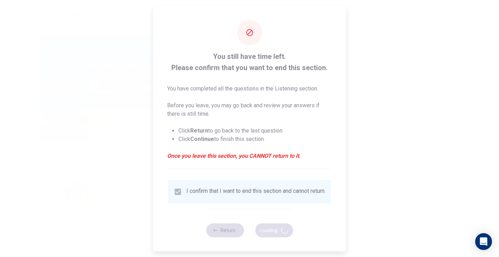
type input "52"
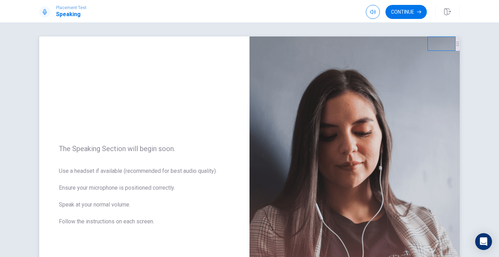
scroll to position [0, 0]
click at [415, 13] on button "Continue" at bounding box center [405, 12] width 41 height 14
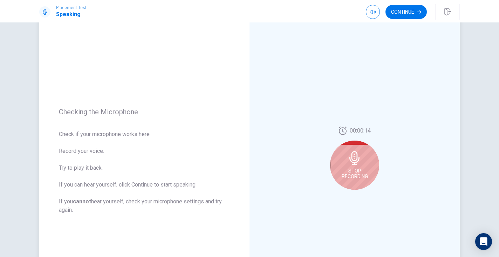
scroll to position [32, 0]
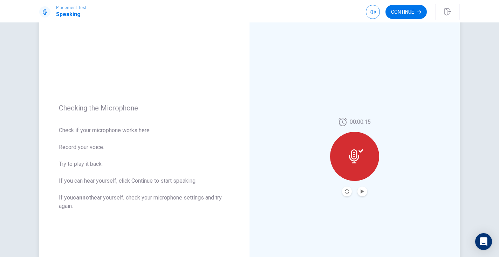
click at [363, 193] on button "Play Audio" at bounding box center [362, 191] width 10 height 10
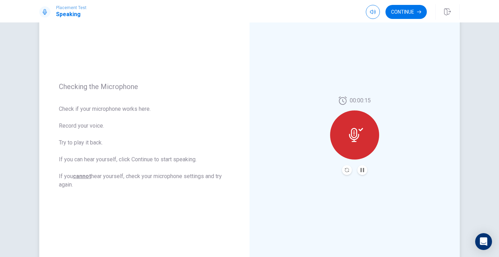
scroll to position [53, 0]
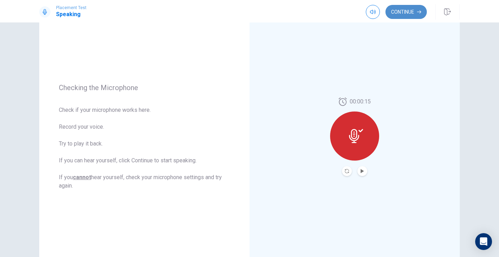
click at [405, 14] on button "Continue" at bounding box center [405, 12] width 41 height 14
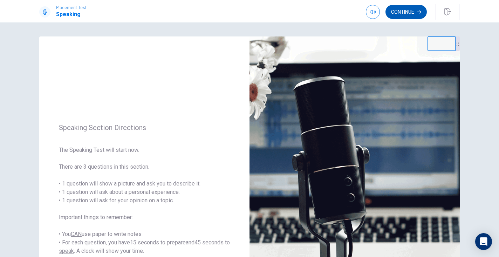
scroll to position [0, 0]
click at [418, 15] on button "Continue" at bounding box center [405, 12] width 41 height 14
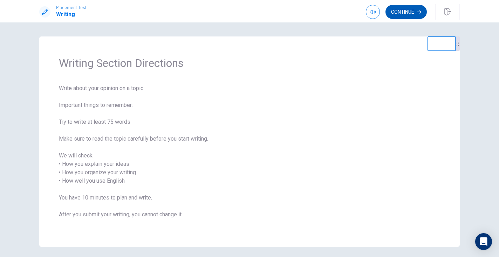
click at [409, 15] on button "Continue" at bounding box center [405, 12] width 41 height 14
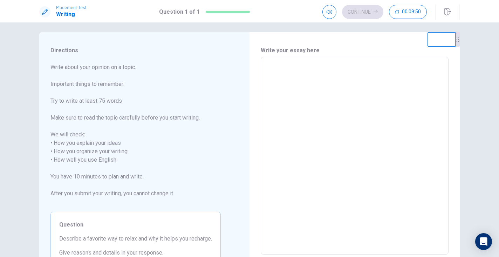
scroll to position [5, 0]
click at [316, 111] on textarea at bounding box center [355, 155] width 178 height 186
type textarea "t"
type textarea "x"
type textarea "th"
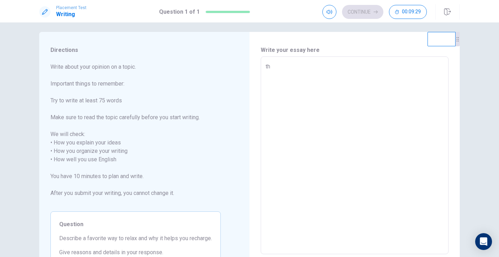
type textarea "x"
type textarea "t"
type textarea "x"
type textarea "i"
type textarea "x"
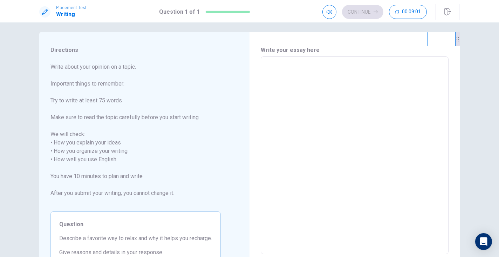
type textarea "I"
type textarea "x"
type textarea "I"
type textarea "x"
type textarea "I i"
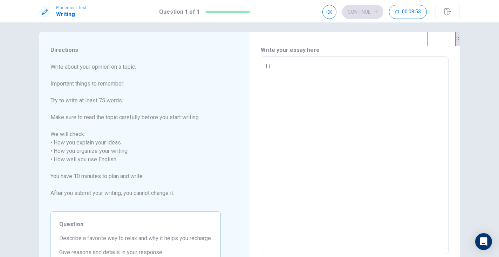
type textarea "x"
type textarea "I im"
type textarea "x"
type textarea "I imp"
type textarea "x"
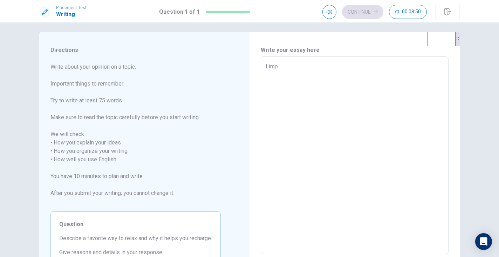
type textarea "I impo"
type textarea "x"
type textarea "I impor"
type textarea "x"
type textarea "I import"
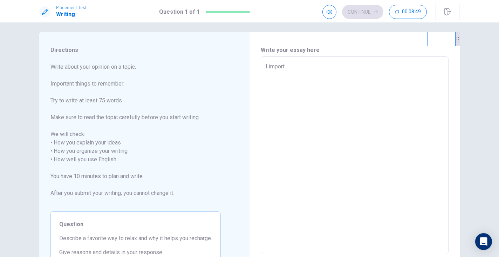
type textarea "x"
type textarea "I importa"
type textarea "x"
type textarea "I importan"
type textarea "x"
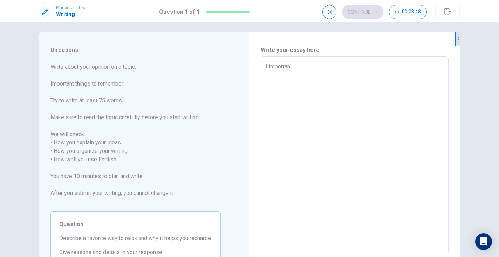
type textarea "I important"
type textarea "x"
type textarea "I important"
type textarea "x"
type textarea "I important t"
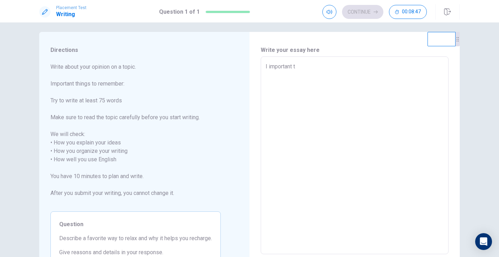
type textarea "x"
type textarea "I important th"
type textarea "x"
type textarea "I important thi"
type textarea "x"
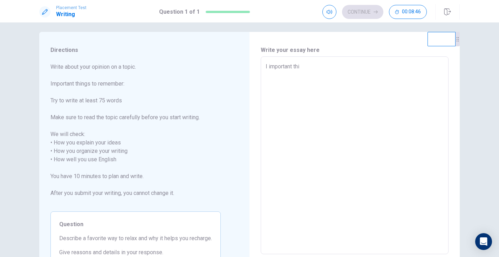
type textarea "I important thin"
type textarea "x"
type textarea "I important thing"
type textarea "x"
type textarea "I important things"
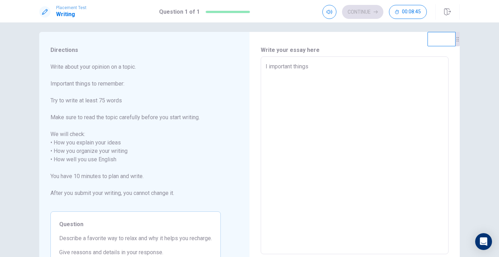
type textarea "x"
type textarea "I important things"
type textarea "x"
type textarea "I important things t"
type textarea "x"
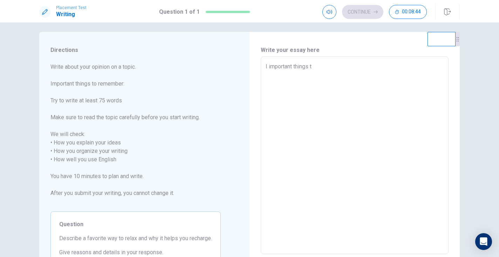
type textarea "I important things to"
type textarea "x"
type textarea "I important things to"
type textarea "x"
type textarea "I important things to r"
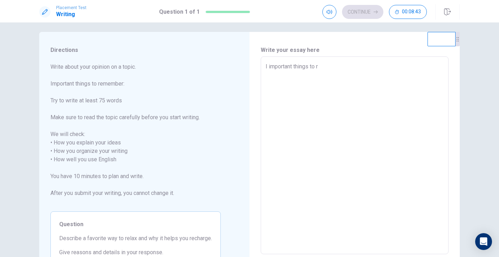
type textarea "x"
type textarea "I important things to re"
type textarea "x"
type textarea "I important things to rem"
type textarea "x"
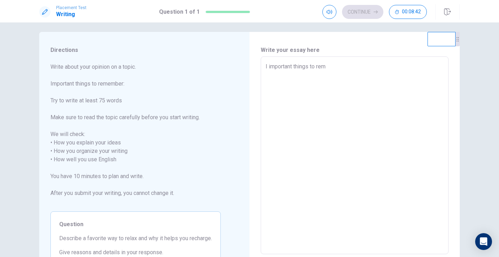
type textarea "I important things to reme"
type textarea "x"
type textarea "I important things to remem"
type textarea "x"
type textarea "I important things to rememb"
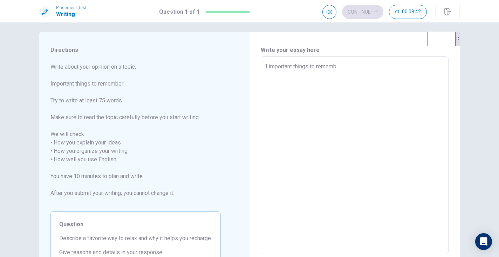
type textarea "x"
type textarea "I important things to remembe"
type textarea "x"
type textarea "I important things to remember"
type textarea "x"
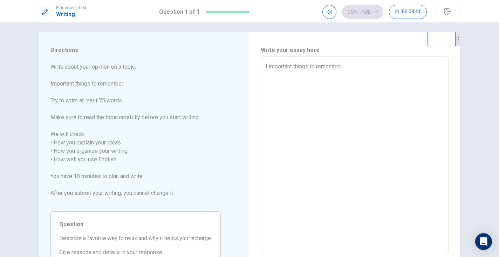
type textarea "I important things to remember"
type textarea "x"
type textarea "I important things to remember i"
type textarea "x"
type textarea "I important things to remember is"
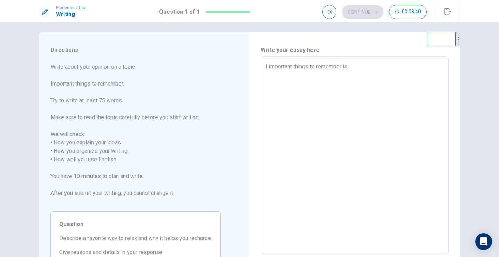
type textarea "x"
type textarea "I important things to remember is"
type textarea "x"
type textarea "I important things to remember is"
type textarea "x"
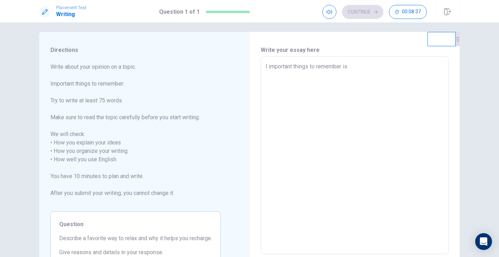
type textarea "I important things to remember i"
type textarea "x"
type textarea "I important things to remember"
type textarea "x"
type textarea "I important things to remember w"
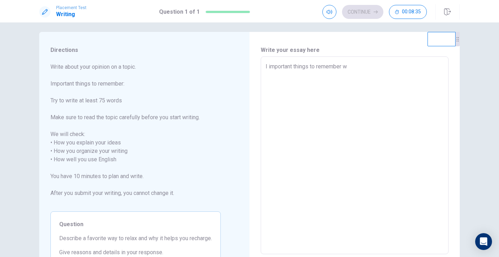
type textarea "x"
type textarea "I important things to remember wa"
type textarea "x"
type textarea "I important things to remember was"
type textarea "x"
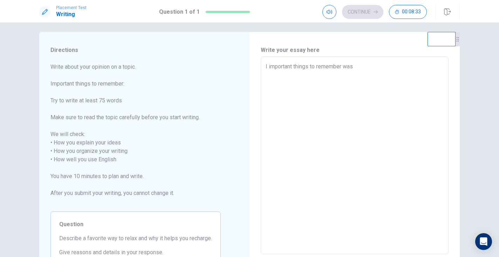
type textarea "I important things to remember wa"
type textarea "x"
type textarea "I important things to remember w"
type textarea "x"
type textarea "I important things to remember we"
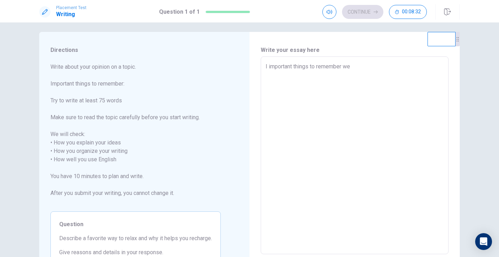
type textarea "x"
type textarea "I important things to remember wer"
type textarea "x"
type textarea "I important things to remember were"
type textarea "x"
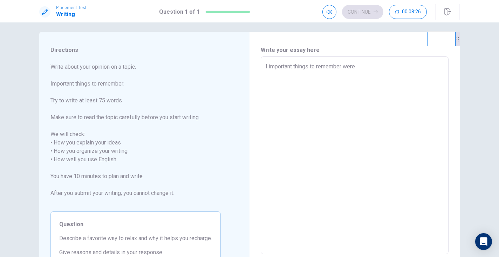
type textarea "I important things to remember were"
type textarea "x"
type textarea "I important things to remember were i"
type textarea "x"
type textarea "I important things to remember were in"
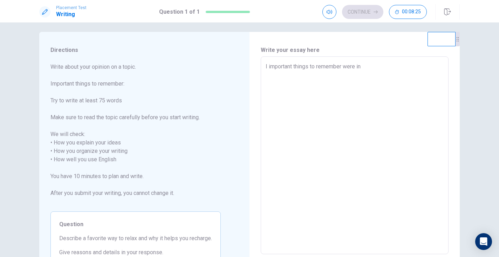
type textarea "x"
type textarea "I important things to remember were in"
type textarea "x"
type textarea "I important things to remember were in m"
type textarea "x"
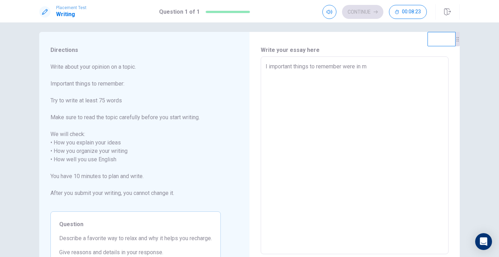
type textarea "I important things to remember were in my"
type textarea "x"
type textarea "I important things to remember were in my"
type textarea "x"
type textarea "I important things to remember were in my l"
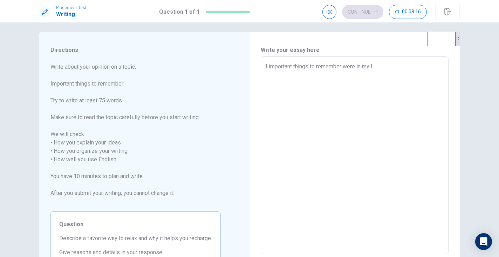
type textarea "x"
type textarea "I important things to remember were in my la"
type textarea "x"
type textarea "I important things to remember were in my las"
type textarea "x"
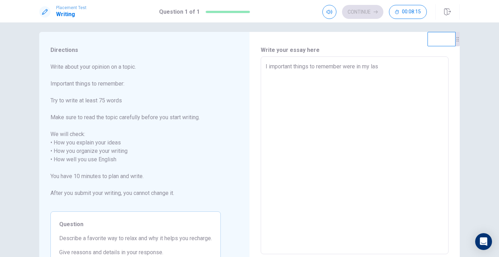
type textarea "I important things to remember were in my last"
type textarea "x"
type textarea "I important things to remember were in my last"
type textarea "x"
type textarea "I important things to remember were in my last s"
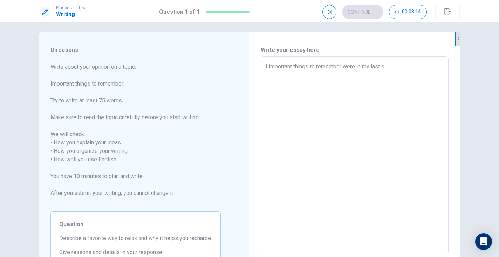
type textarea "x"
type textarea "I important things to remember were in my last sc"
type textarea "x"
type textarea "I important things to remember were in my last sch"
type textarea "x"
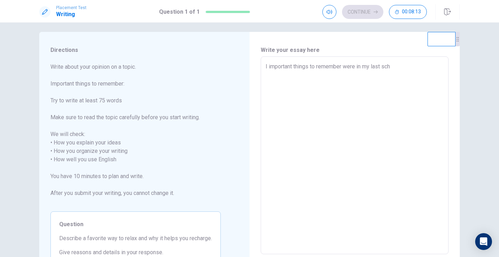
type textarea "I important things to remember were in my last scho"
type textarea "x"
type textarea "I important things to remember were in my last schoo"
type textarea "x"
type textarea "I important things to remember were in my last school"
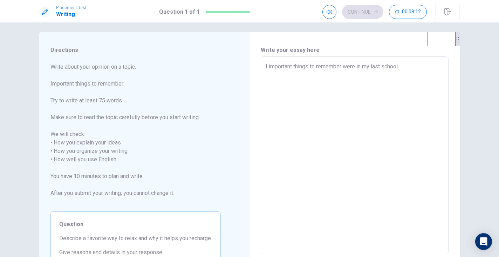
type textarea "x"
type textarea "I important things to remember were in my last school"
type textarea "x"
type textarea "I important things to remember were in my last school"
type textarea "x"
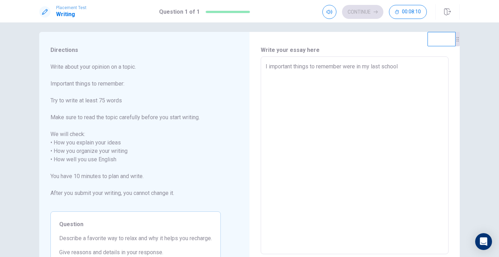
type textarea "I important things to remember were in my last school,"
type textarea "x"
type textarea "I important things to remember were in my last school,i"
type textarea "x"
type textarea "I important things to remember were in my last school,i"
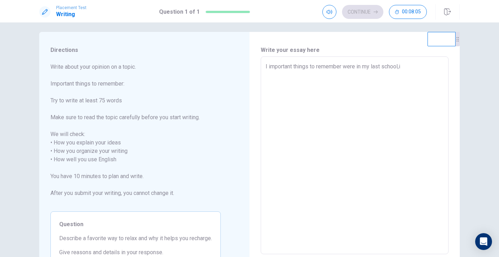
type textarea "x"
type textarea "I important things to remember were in my last school,i h"
type textarea "x"
type textarea "I important things to remember were in my last school,i ha"
type textarea "x"
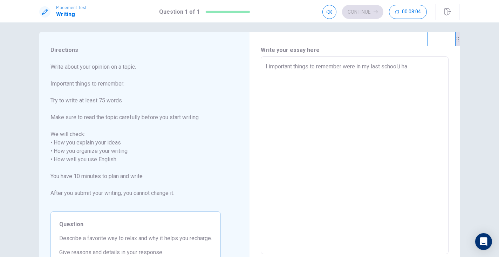
type textarea "I important things to remember were in my last school,i hav"
type textarea "x"
type textarea "I important things to remember were in my last school,i have"
type textarea "x"
type textarea "I important things to remember were in my last school,i have"
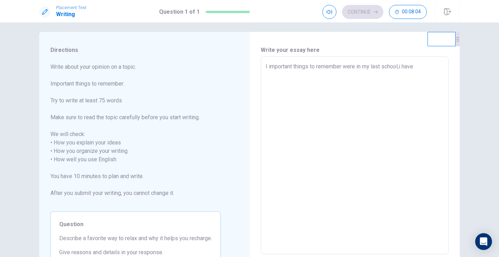
type textarea "x"
type textarea "I important things to remember were in my last school,i have a"
type textarea "x"
type textarea "I important things to remember were in my last school,i have a"
type textarea "x"
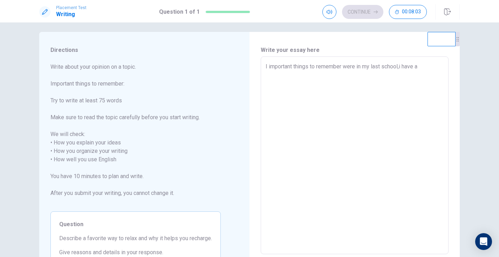
type textarea "I important things to remember were in my last school,i have a c"
type textarea "x"
type textarea "I important things to remember were in my last school,i have a ch"
type textarea "x"
type textarea "I important things to remember were in my last school,i have a chi"
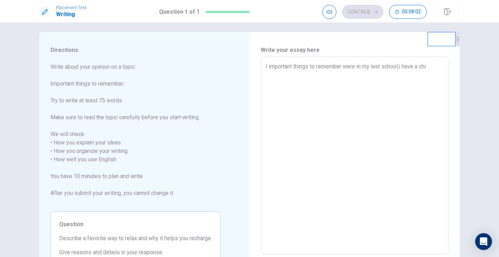
type textarea "x"
type textarea "I important things to remember were in my last school,i have a chin"
type textarea "x"
type textarea "I important things to remember were in my last school,i have a chine"
type textarea "x"
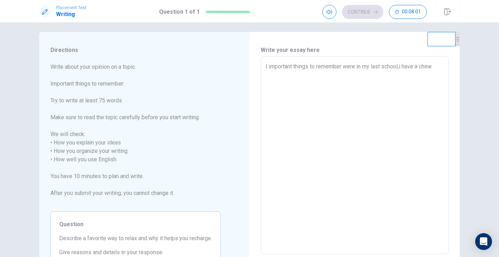
type textarea "I important things to remember were in my last school,i have a chines"
type textarea "x"
type textarea "I important things to remember were in my last school,i have a [DEMOGRAPHIC_DAT…"
type textarea "x"
type textarea "I important things to remember were in my last school,i have a [DEMOGRAPHIC_DAT…"
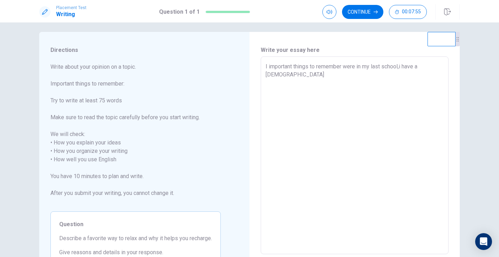
type textarea "x"
type textarea "I important things to remember were in my last school,i have a [DEMOGRAPHIC_DAT…"
type textarea "x"
type textarea "I important things to remember were in my last school,i have a [DEMOGRAPHIC_DAT…"
type textarea "x"
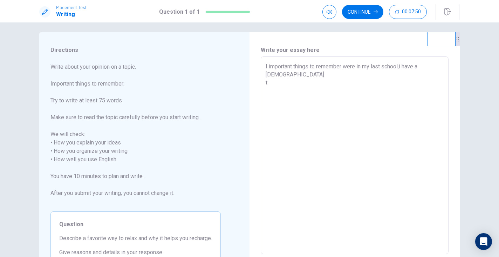
type textarea "I important things to remember were in my last school,i have a [DEMOGRAPHIC_DAT…"
type textarea "x"
type textarea "I important things to remember were in my last school,i have a chinese tea"
type textarea "x"
type textarea "I important things to remember were in my last school,i have a chinese teac"
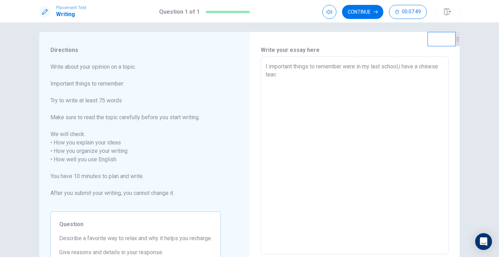
type textarea "x"
type textarea "I important things to remember were in my last school,i have a [DEMOGRAPHIC_DAT…"
type textarea "x"
type textarea "I important things to remember were in my last school,i have a chinese teache"
type textarea "x"
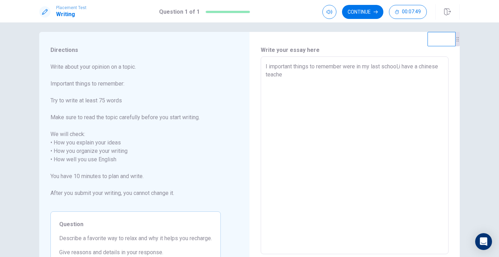
type textarea "I important things to remember were in my last school,i have a [DEMOGRAPHIC_DAT…"
type textarea "x"
type textarea "I important things to remember were in my last school,i have a [DEMOGRAPHIC_DAT…"
type textarea "x"
type textarea "I important things to remember were in my last school,i have a [DEMOGRAPHIC_DAT…"
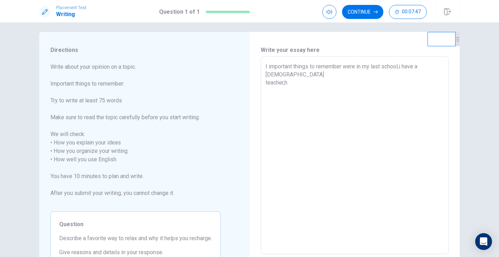
type textarea "x"
type textarea "I important things to remember were in my last school,i have a [DEMOGRAPHIC_DAT…"
type textarea "x"
type textarea "I important things to remember were in my last school,i have a [DEMOGRAPHIC_DAT…"
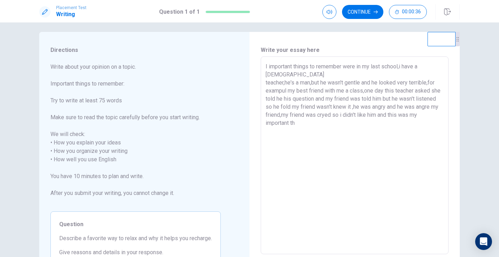
click at [415, 109] on textarea "I important things to remember were in my last school,i have a [DEMOGRAPHIC_DAT…" at bounding box center [355, 155] width 178 height 186
click at [412, 108] on textarea "I important things to remember were in my last school,i have a [DEMOGRAPHIC_DAT…" at bounding box center [355, 155] width 178 height 186
click at [406, 105] on textarea "I important things to remember were in my last school,i have a [DEMOGRAPHIC_DAT…" at bounding box center [355, 155] width 178 height 186
click at [373, 127] on textarea "I important things to remember were in my last school,i have a [DEMOGRAPHIC_DAT…" at bounding box center [355, 155] width 178 height 186
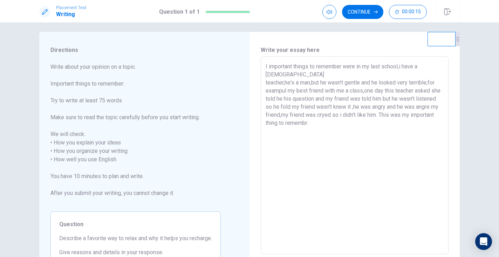
click at [310, 66] on textarea "I important things to remember were in my last school,i have a [DEMOGRAPHIC_DAT…" at bounding box center [355, 155] width 178 height 186
click at [303, 116] on textarea "I important things to remember were in my last school,i have a [DEMOGRAPHIC_DAT…" at bounding box center [355, 155] width 178 height 186
click at [340, 118] on textarea "I important things to remember were in my last school,i have a [DEMOGRAPHIC_DAT…" at bounding box center [355, 155] width 178 height 186
click at [378, 12] on button "Continue" at bounding box center [362, 12] width 41 height 14
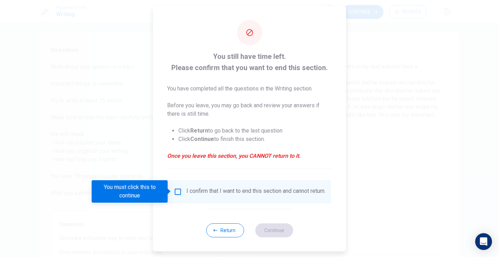
click at [175, 193] on input "You must click this to continue" at bounding box center [178, 191] width 8 height 8
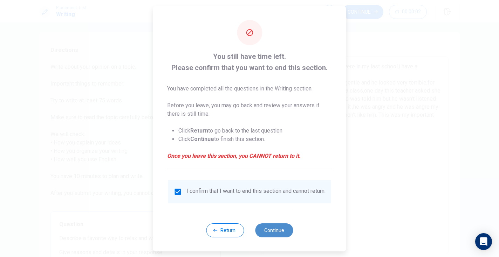
click at [278, 237] on button "Continue" at bounding box center [274, 230] width 38 height 14
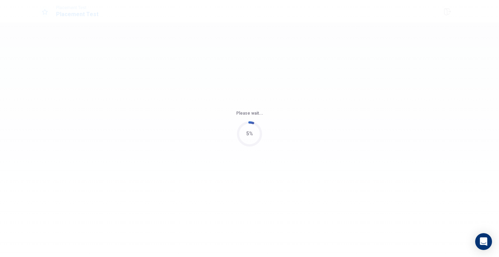
scroll to position [0, 0]
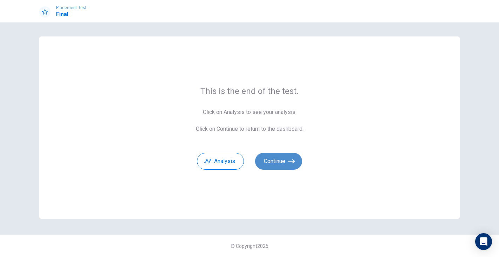
click at [277, 168] on button "Continue" at bounding box center [278, 161] width 47 height 17
